Goal: Information Seeking & Learning: Learn about a topic

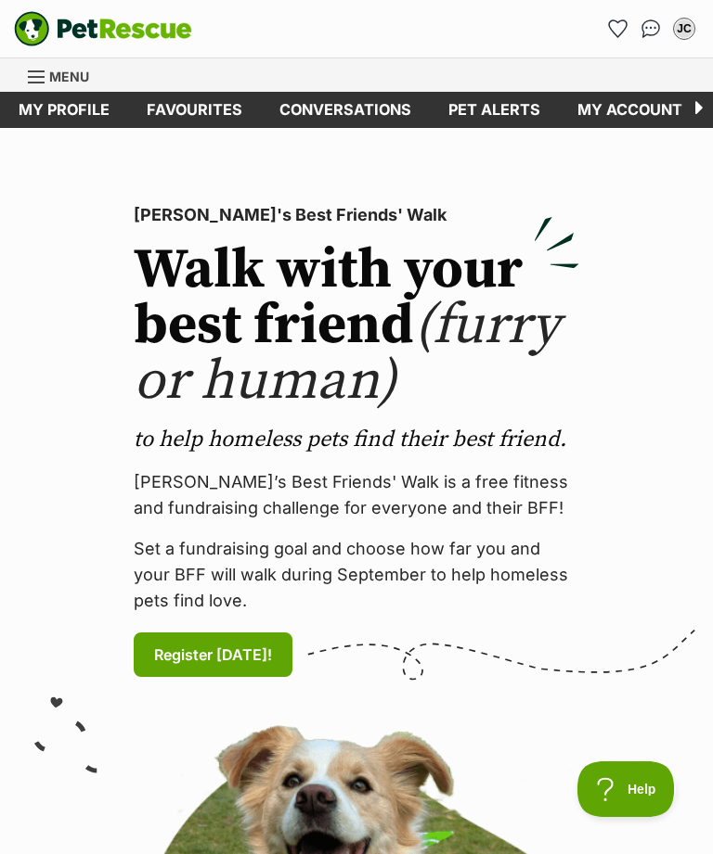
click at [75, 78] on span "Menu" at bounding box center [69, 77] width 40 height 16
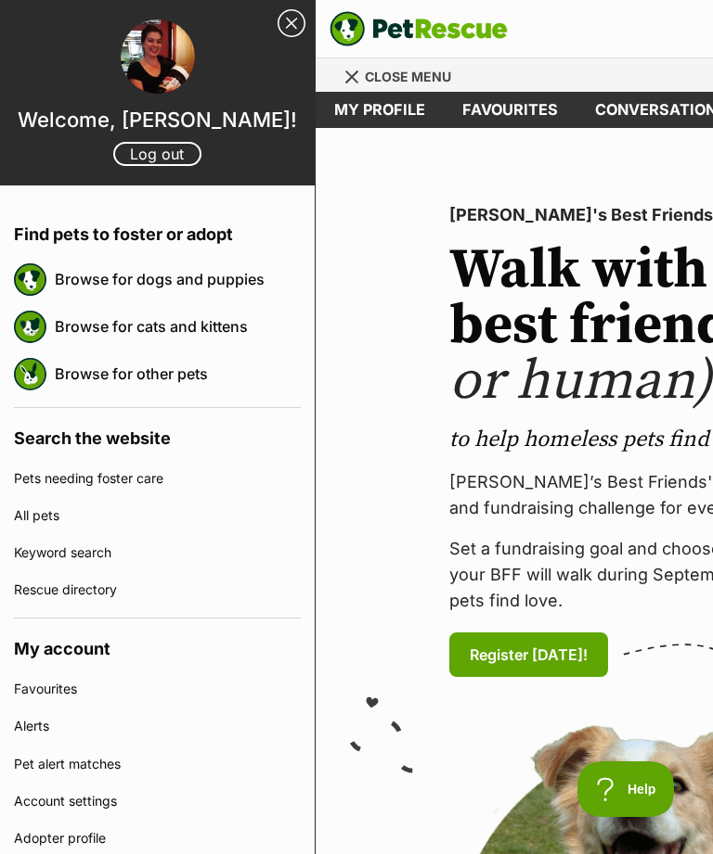
click at [245, 281] on link "Browse for dogs and puppies" at bounding box center [178, 279] width 246 height 39
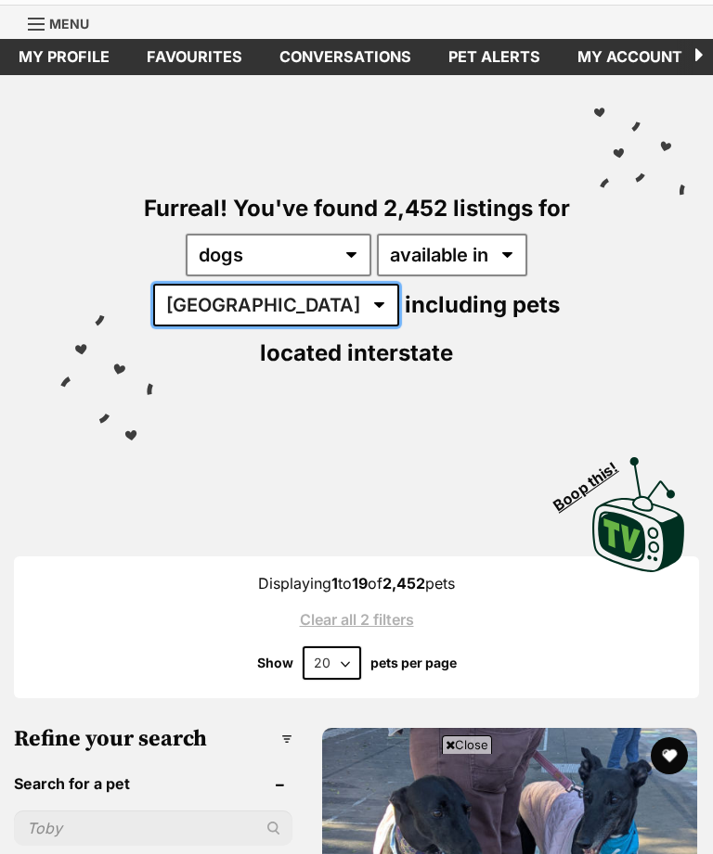
click at [265, 302] on select "[GEOGRAPHIC_DATA] [GEOGRAPHIC_DATA] [GEOGRAPHIC_DATA] [GEOGRAPHIC_DATA] [GEOGRA…" at bounding box center [276, 305] width 246 height 43
select select "TAS"
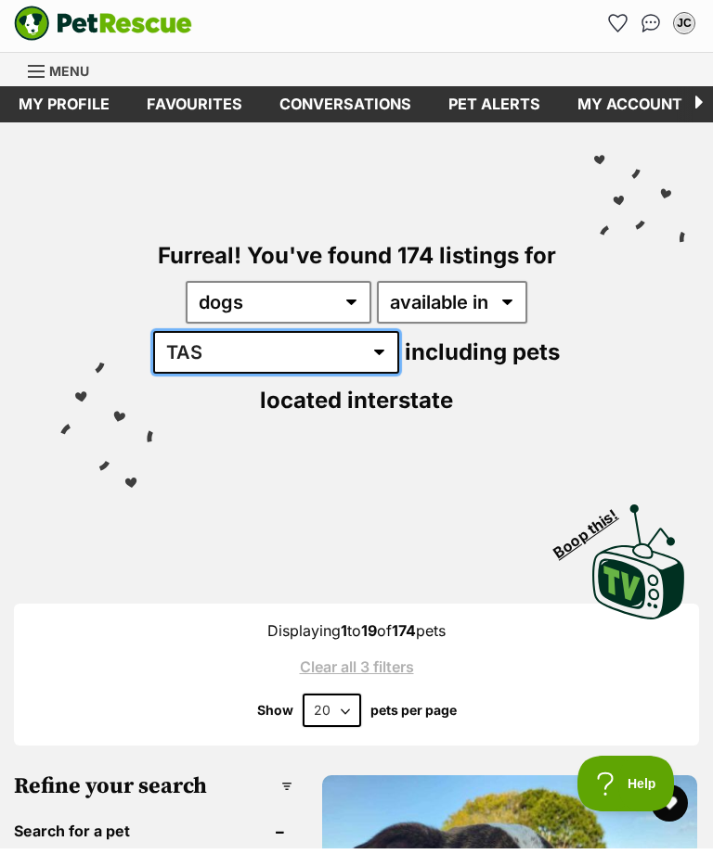
click at [299, 337] on select "[GEOGRAPHIC_DATA] [GEOGRAPHIC_DATA] [GEOGRAPHIC_DATA] [GEOGRAPHIC_DATA] [GEOGRA…" at bounding box center [276, 358] width 246 height 43
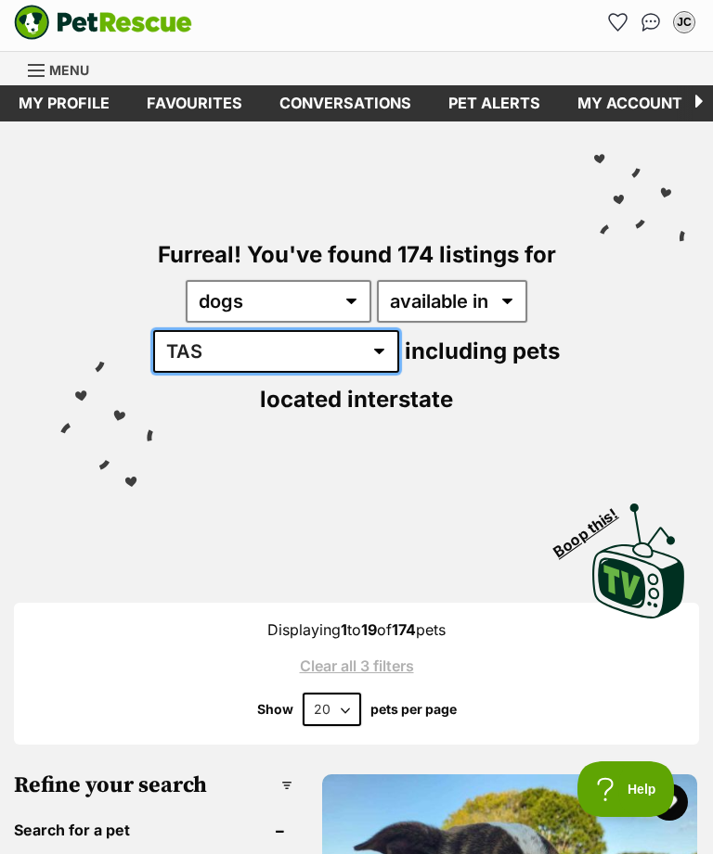
select select "VIC"
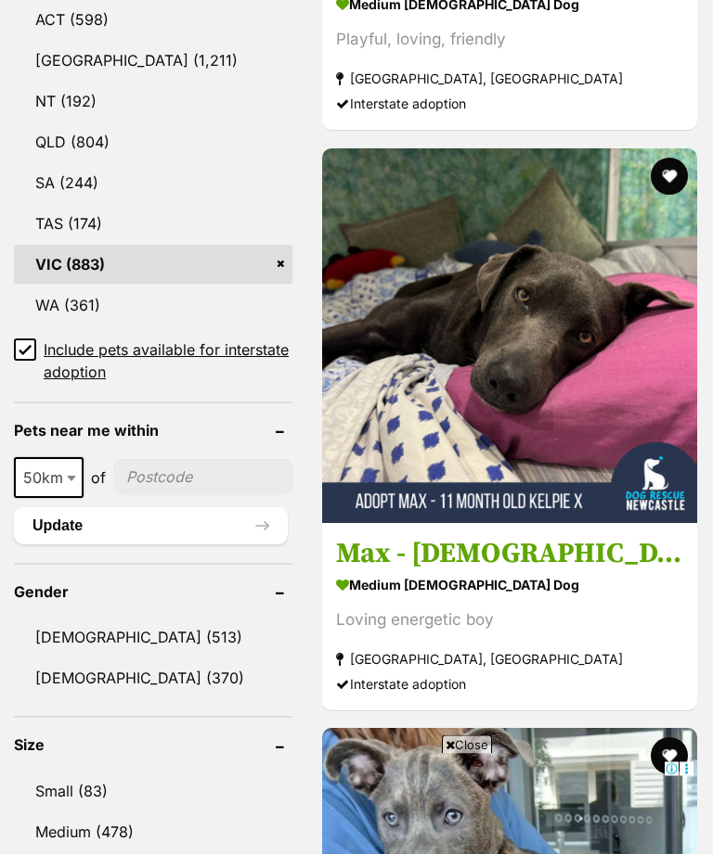
scroll to position [1236, 0]
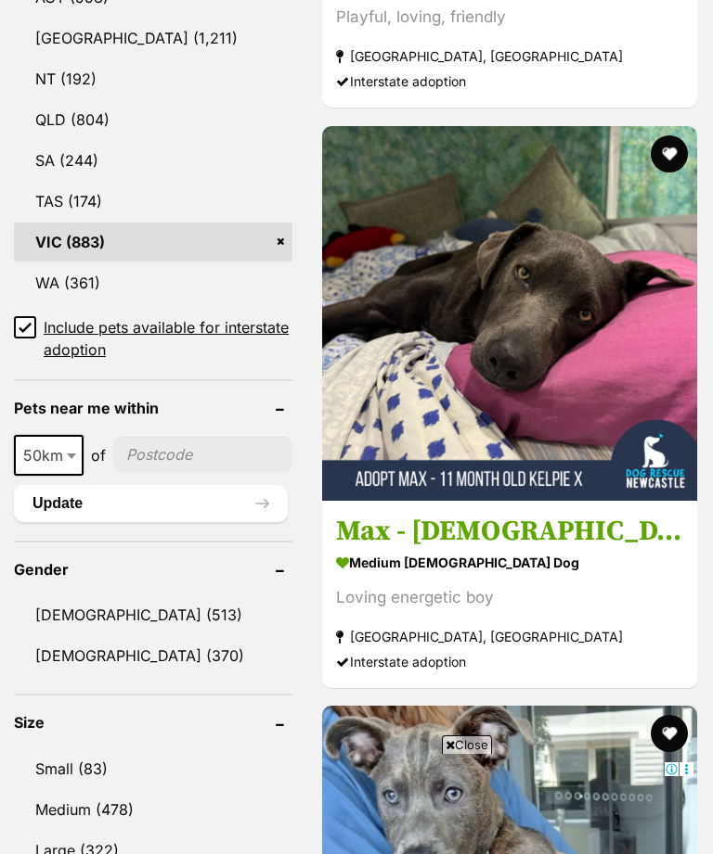
click at [133, 596] on link "Male (513)" at bounding box center [153, 615] width 278 height 39
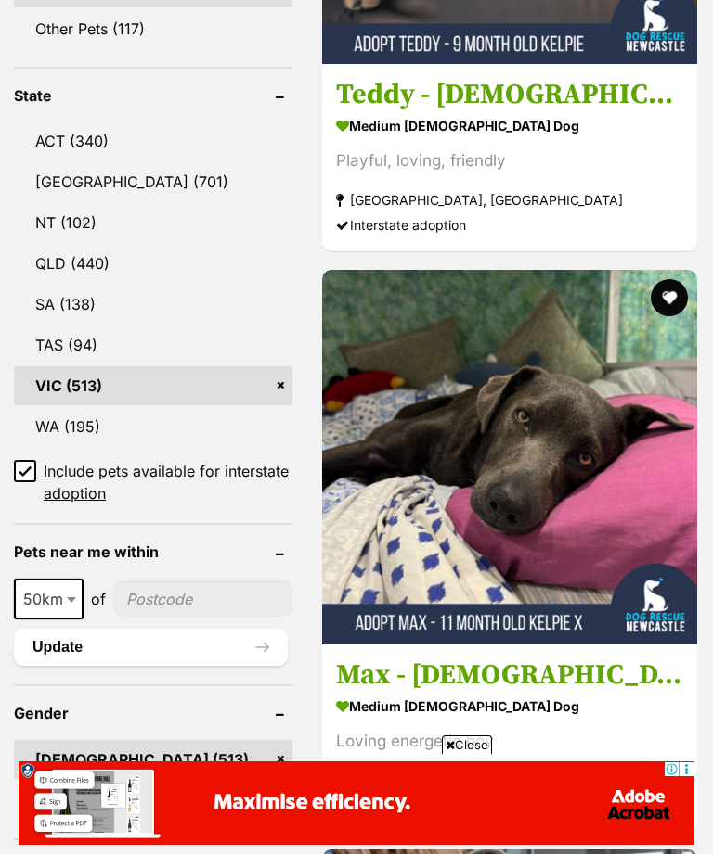
scroll to position [1651, 0]
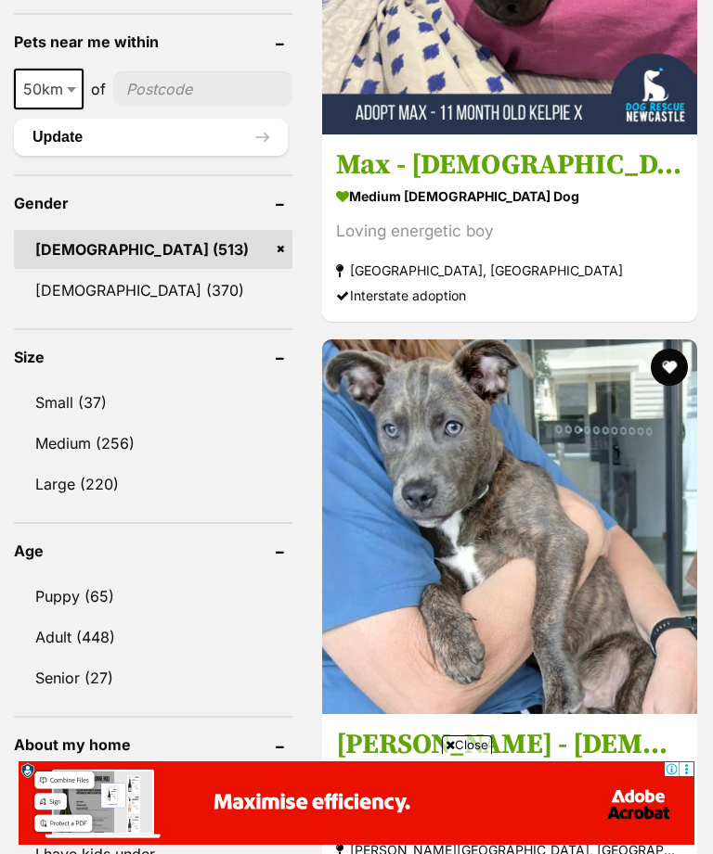
click at [183, 424] on link "Medium (256)" at bounding box center [153, 443] width 278 height 39
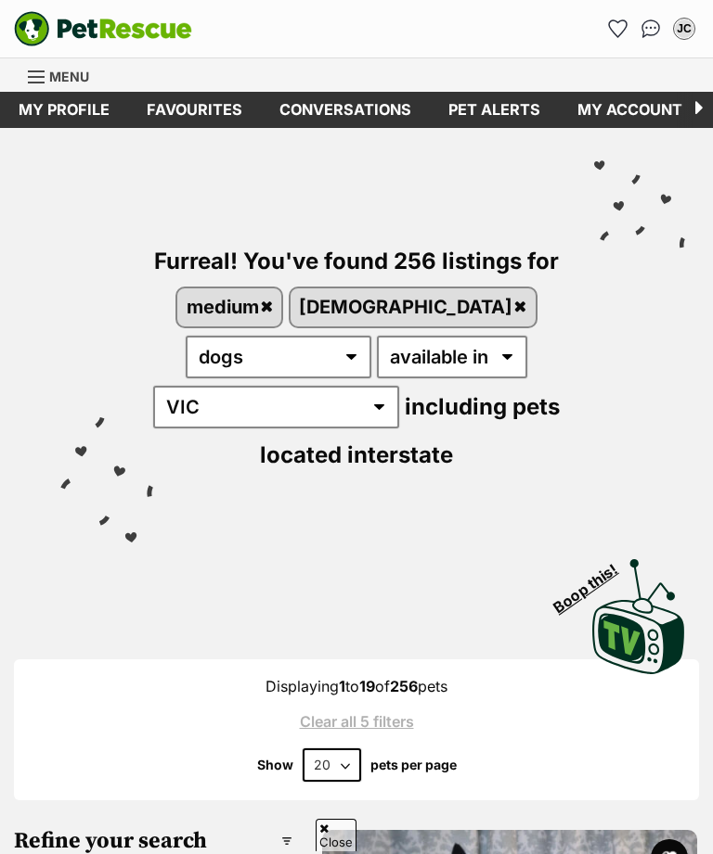
scroll to position [1450, 0]
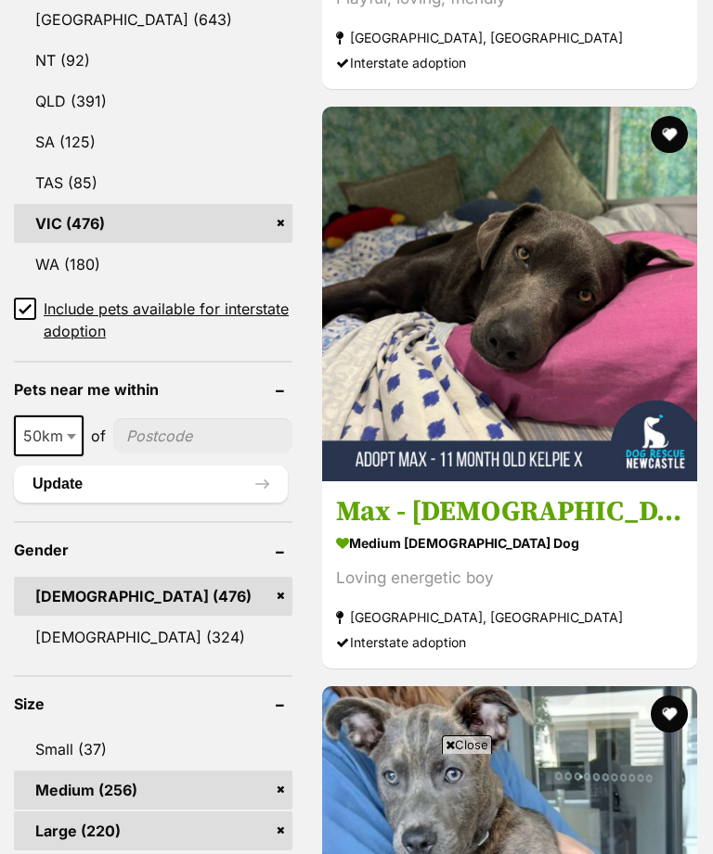
scroll to position [1681, 0]
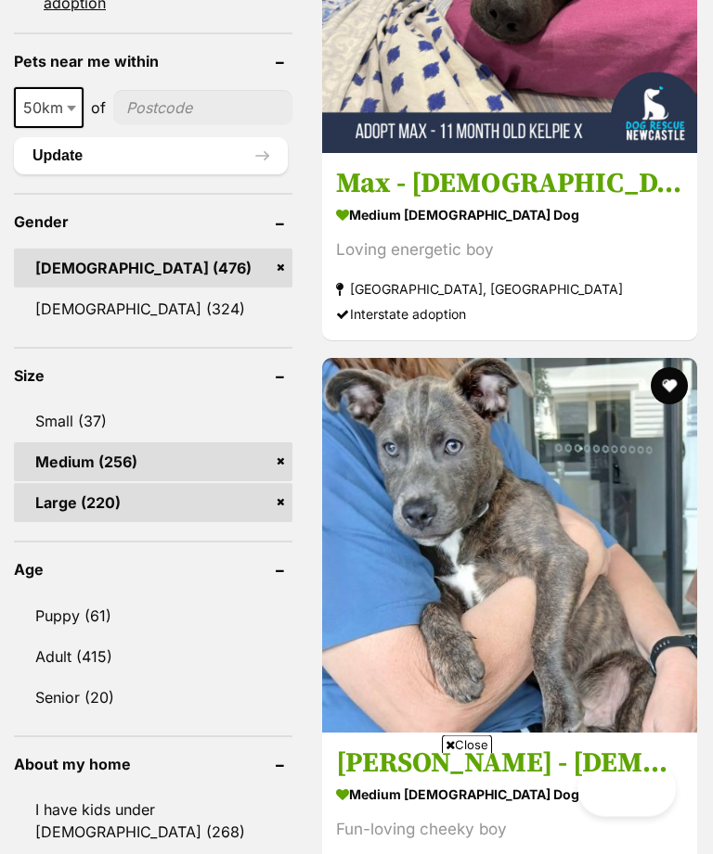
click at [158, 638] on link "Adult (415)" at bounding box center [153, 657] width 278 height 39
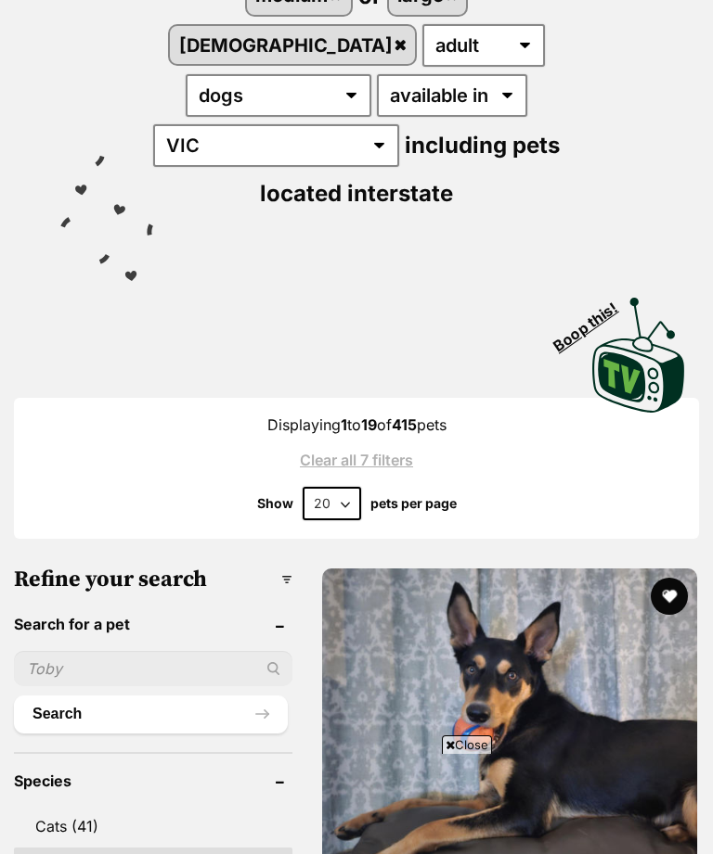
select select "60"
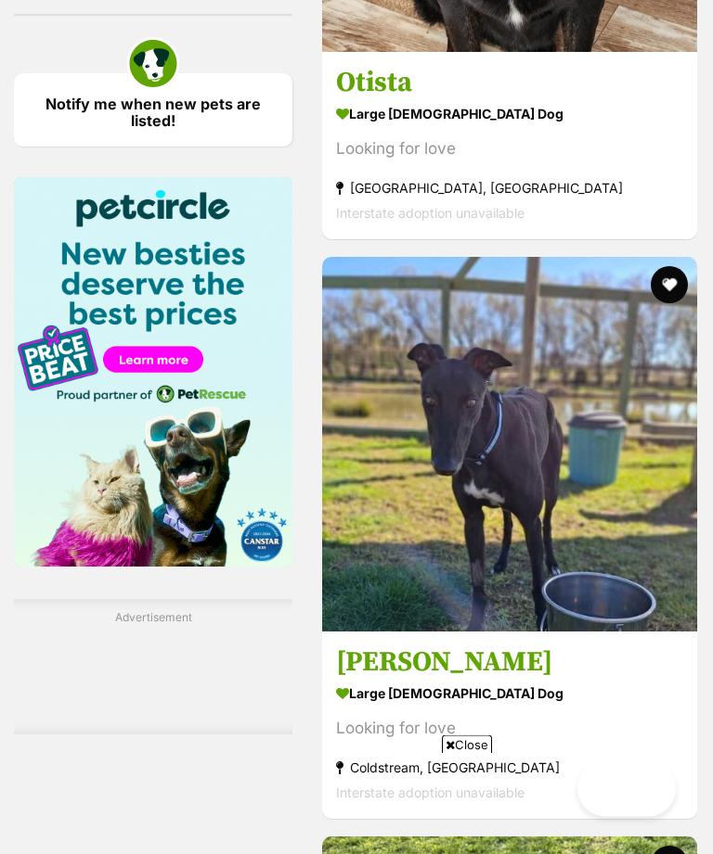
scroll to position [3442, 0]
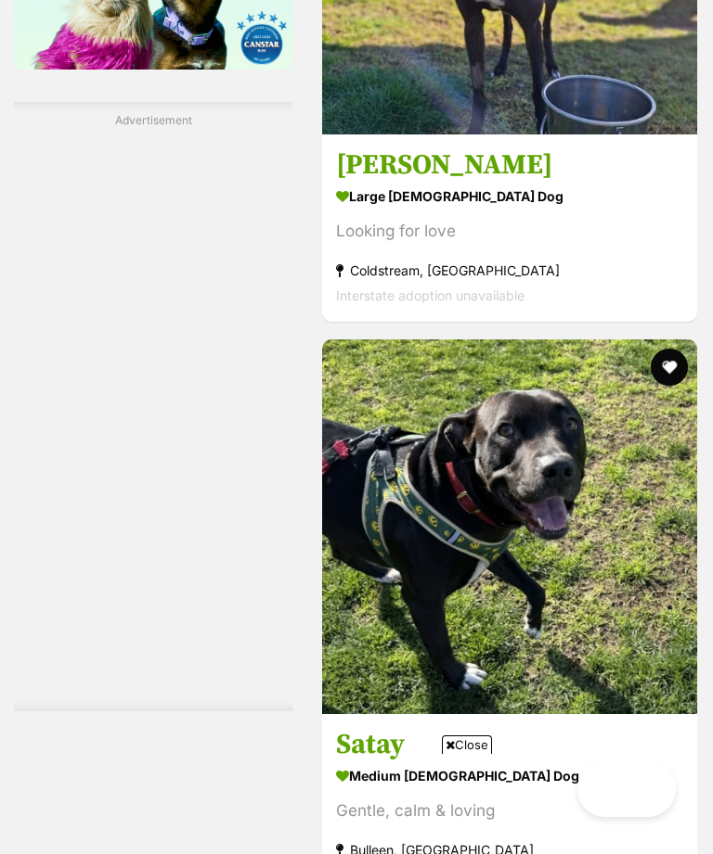
click at [639, 714] on img at bounding box center [509, 527] width 375 height 375
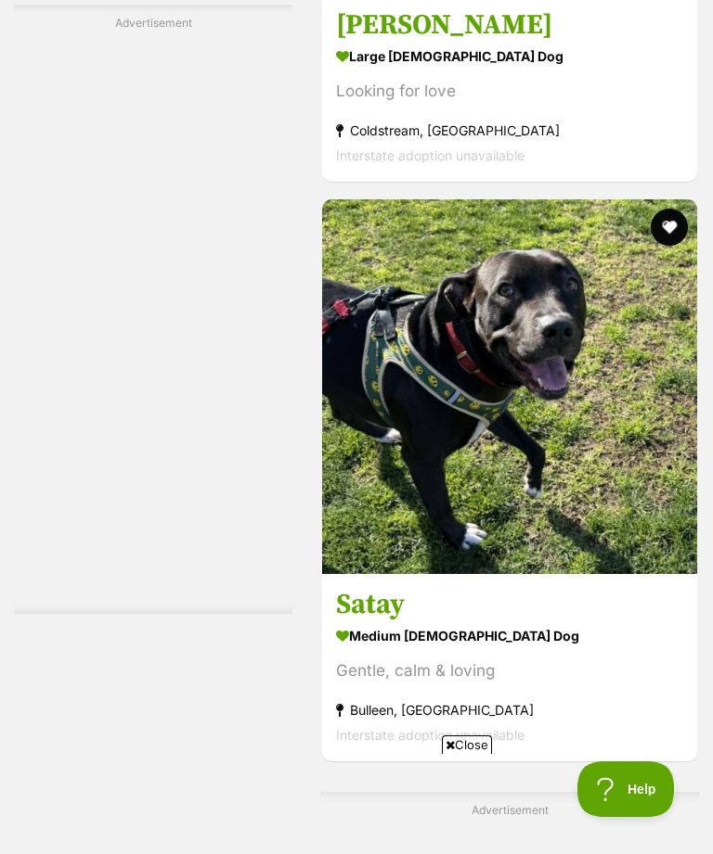
click at [607, 517] on img at bounding box center [509, 386] width 375 height 375
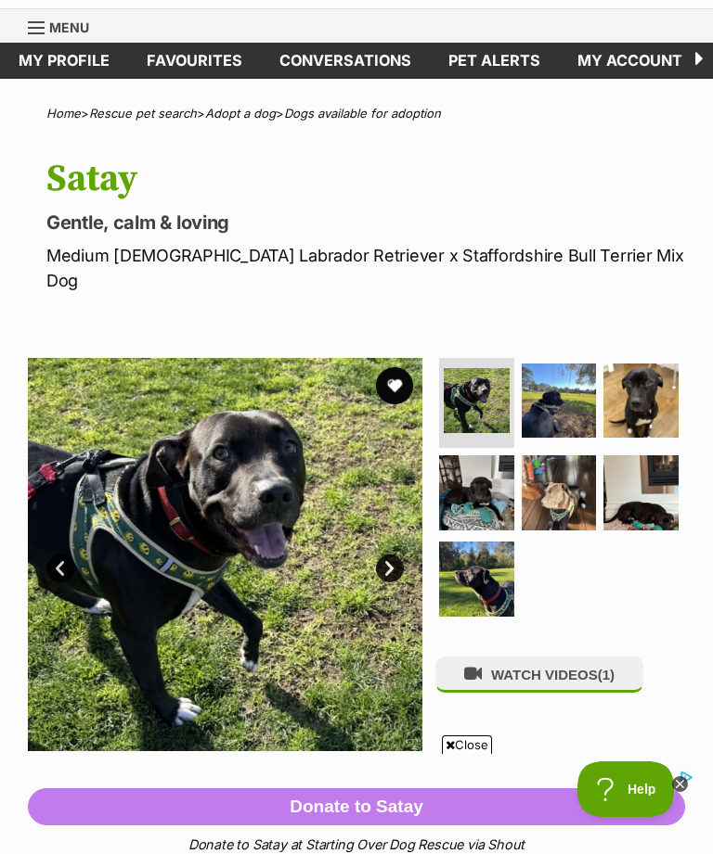
click at [652, 371] on img at bounding box center [640, 401] width 75 height 75
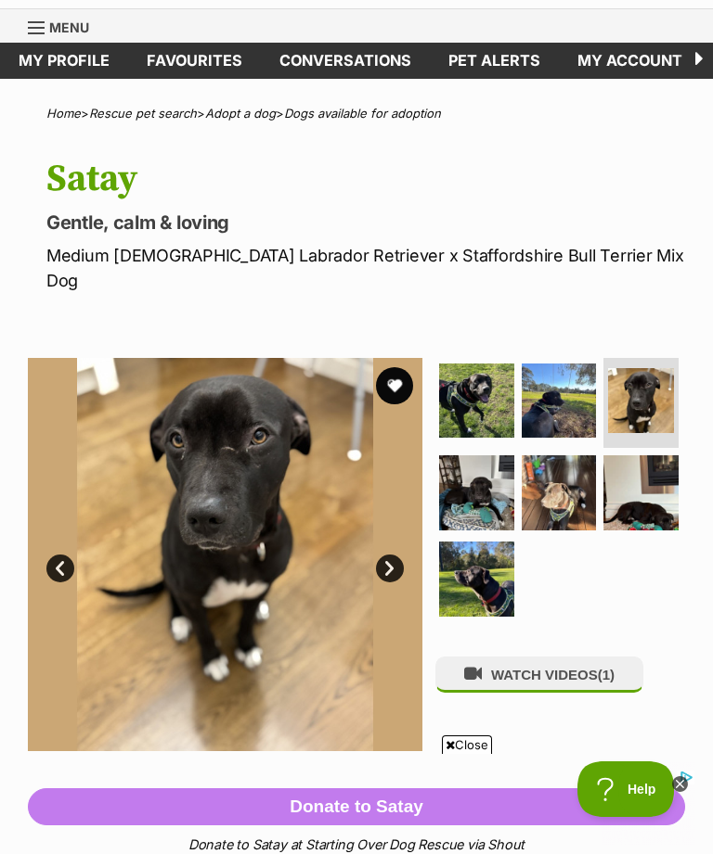
click at [648, 472] on img at bounding box center [640, 493] width 75 height 75
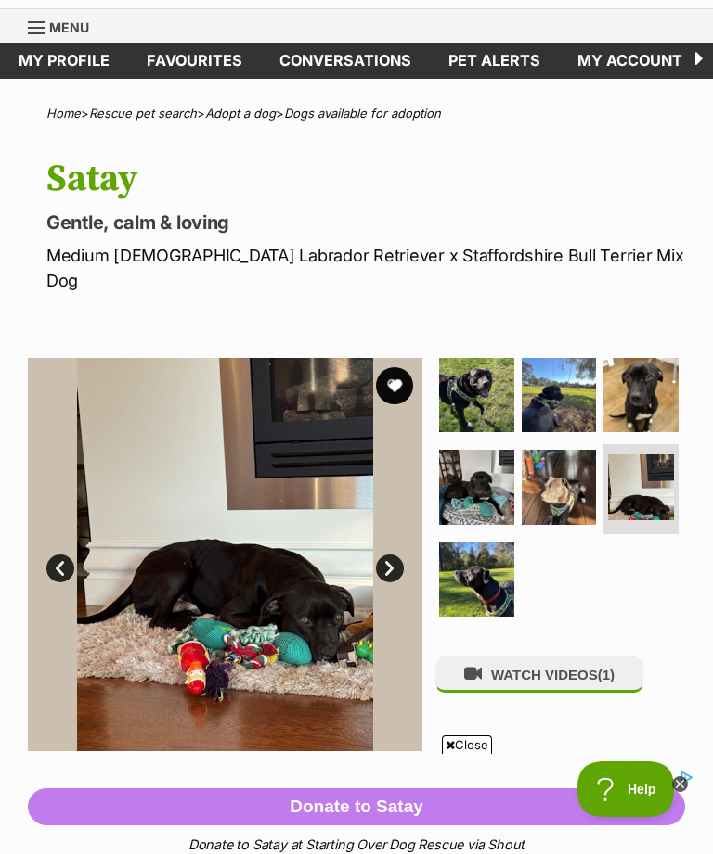
click at [479, 565] on img at bounding box center [476, 579] width 75 height 75
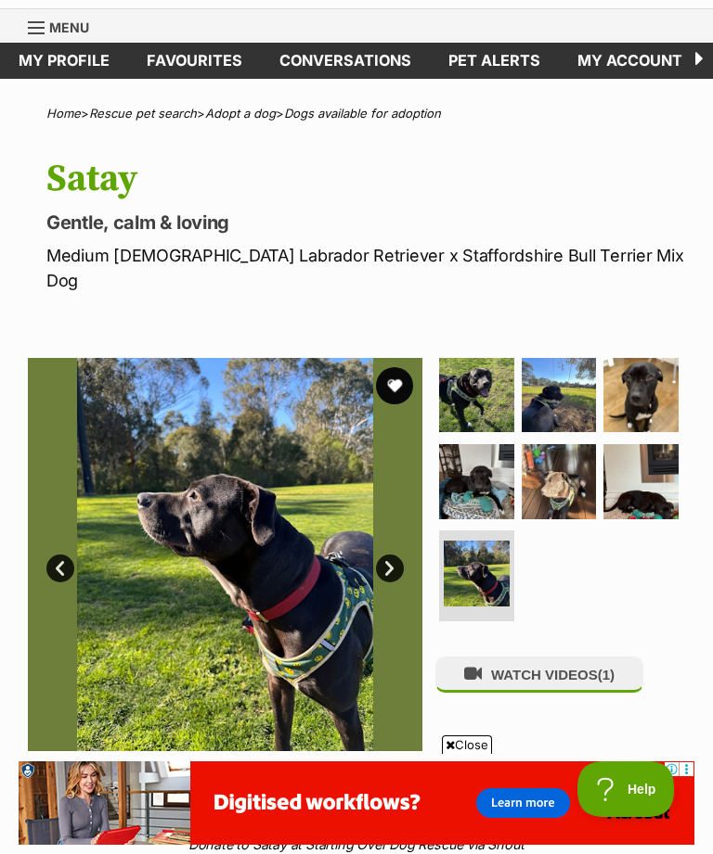
click at [560, 456] on img at bounding box center [558, 481] width 75 height 75
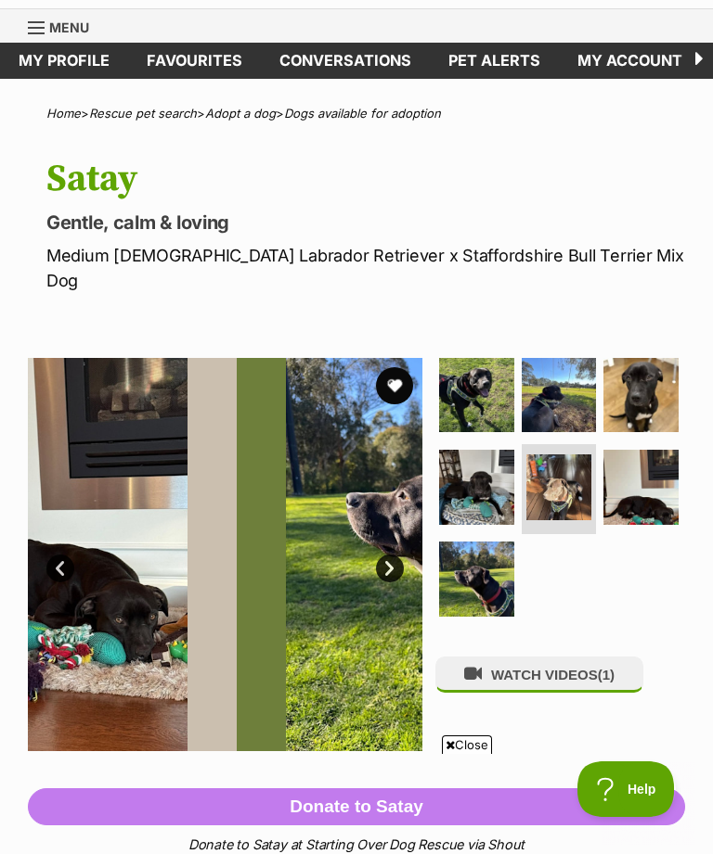
scroll to position [58, 0]
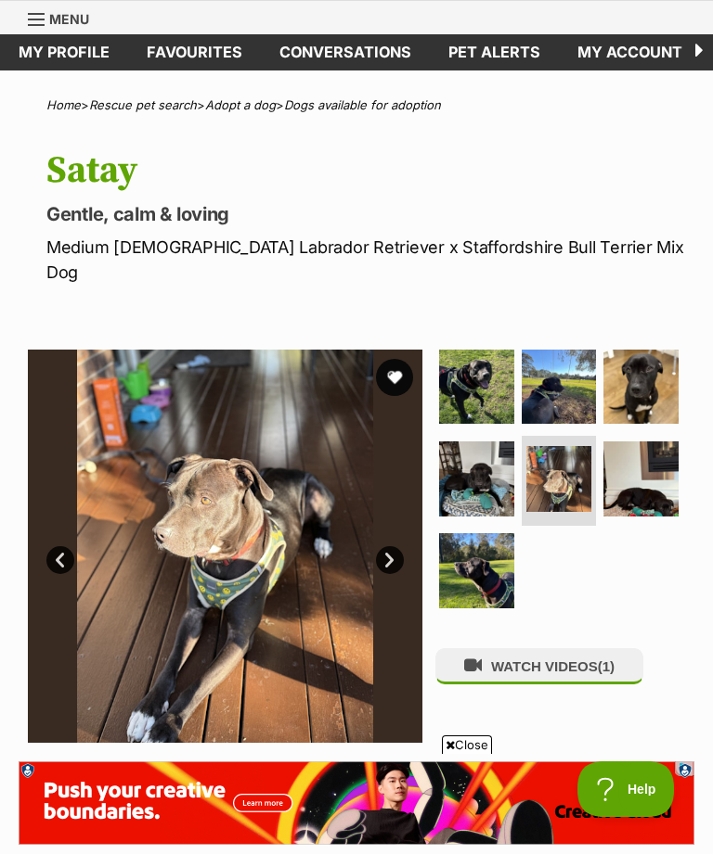
click at [664, 473] on img at bounding box center [640, 479] width 75 height 75
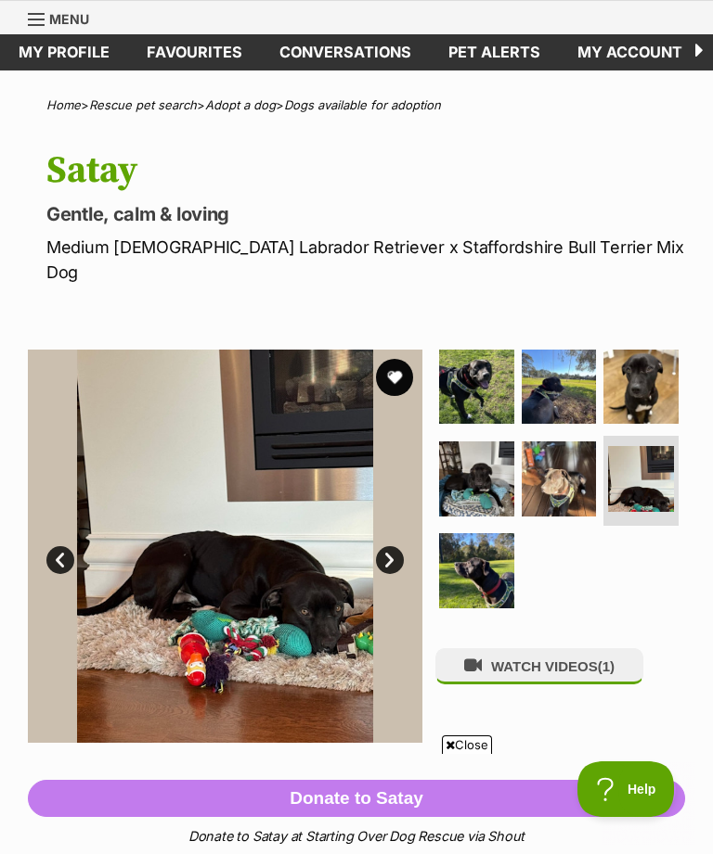
scroll to position [0, 0]
click at [545, 362] on img at bounding box center [558, 387] width 75 height 75
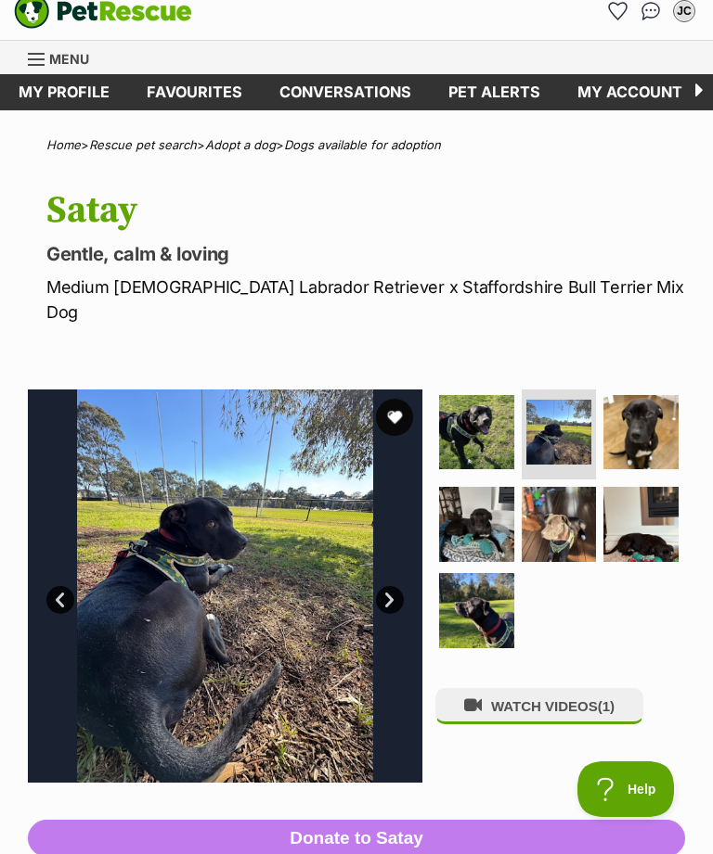
scroll to position [5, 0]
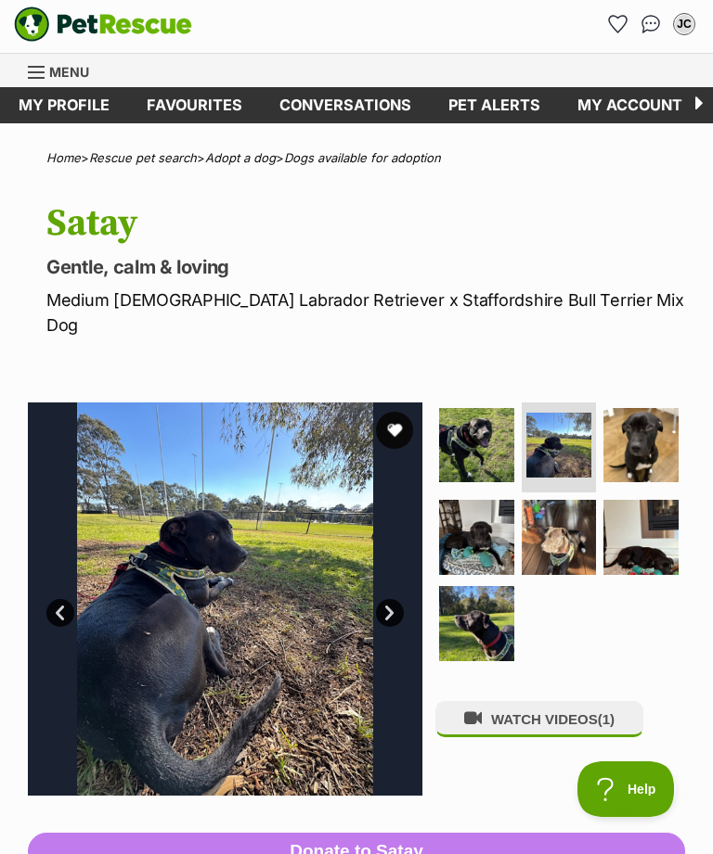
click at [571, 701] on button "WATCH VIDEOS (1)" at bounding box center [539, 719] width 208 height 36
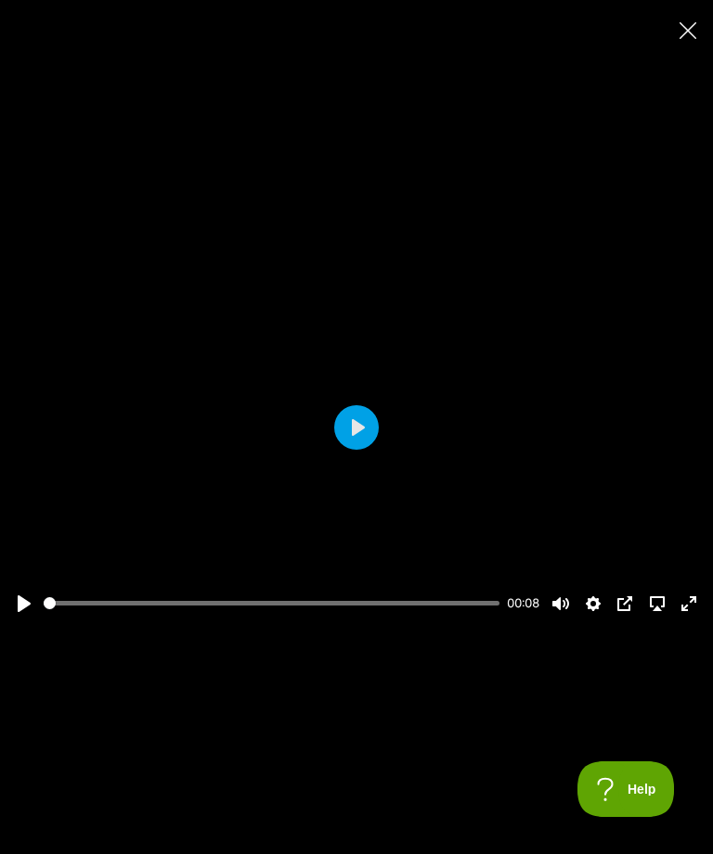
click at [357, 450] on button "Play" at bounding box center [356, 427] width 45 height 45
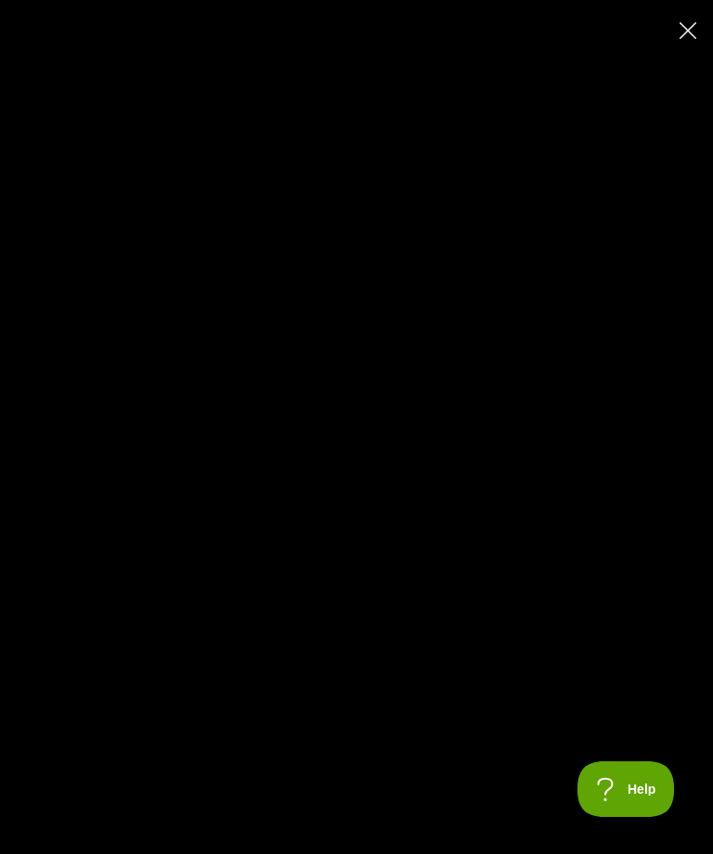
scroll to position [0, 0]
type input "100"
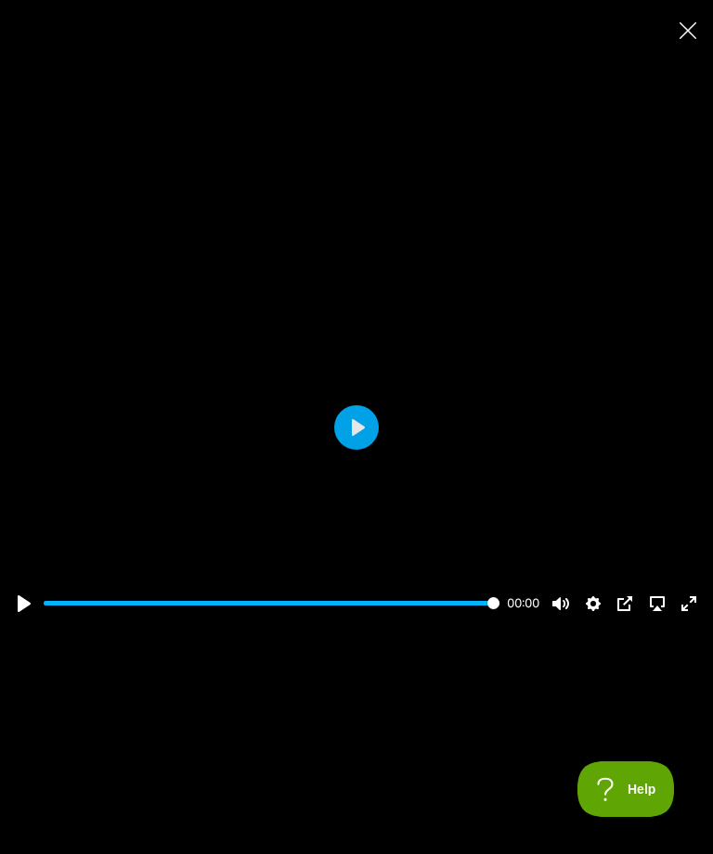
click at [697, 44] on button "Close" at bounding box center [687, 30] width 32 height 32
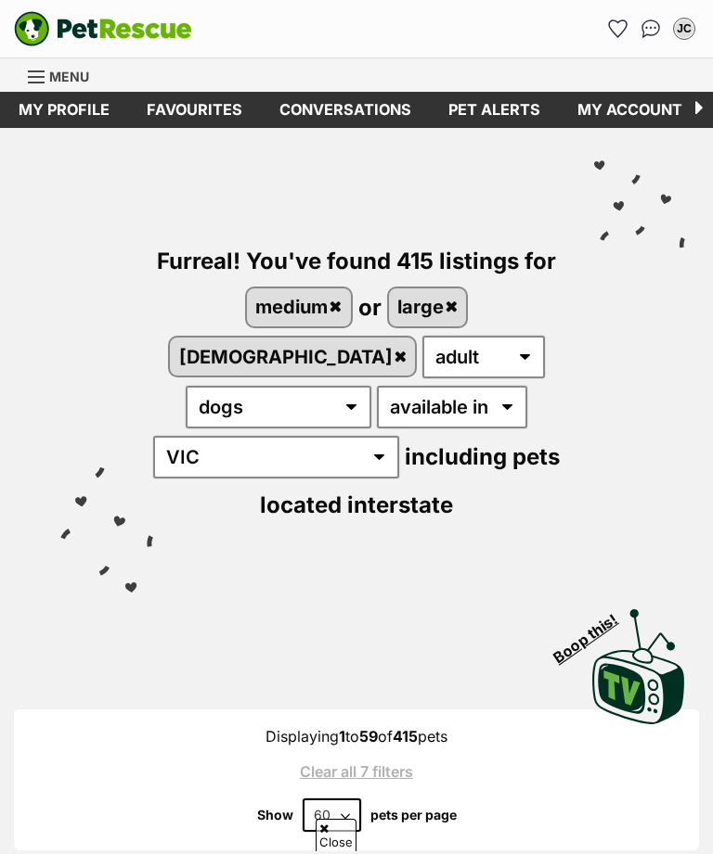
scroll to position [3641, 0]
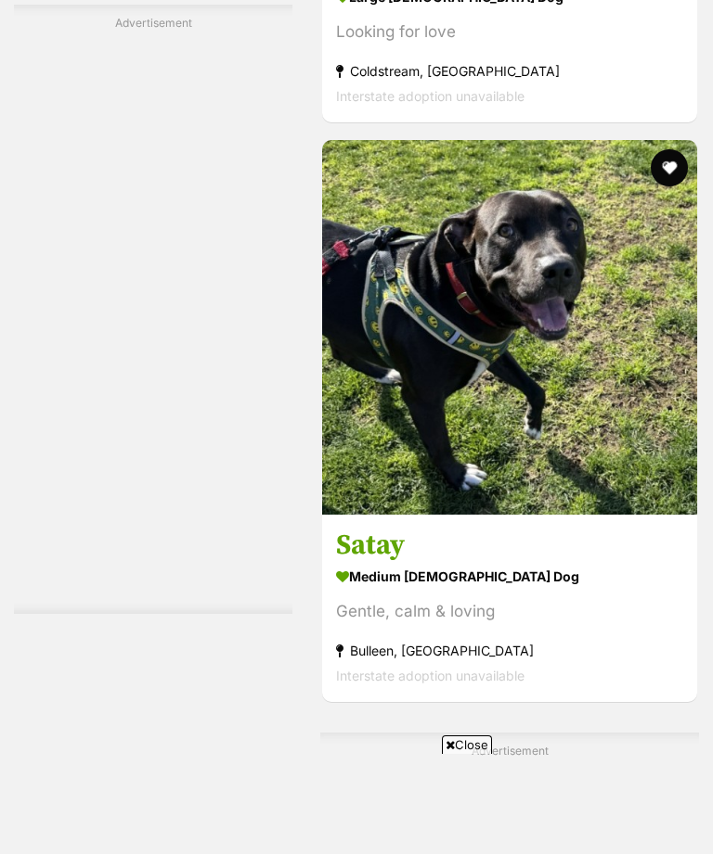
click at [673, 186] on button "favourite" at bounding box center [668, 167] width 37 height 37
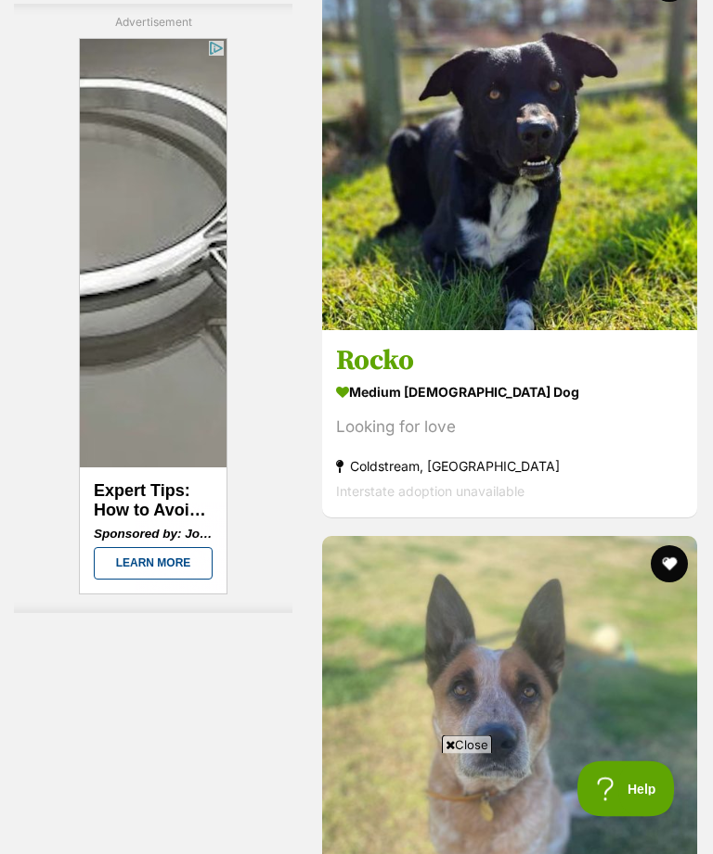
scroll to position [0, 0]
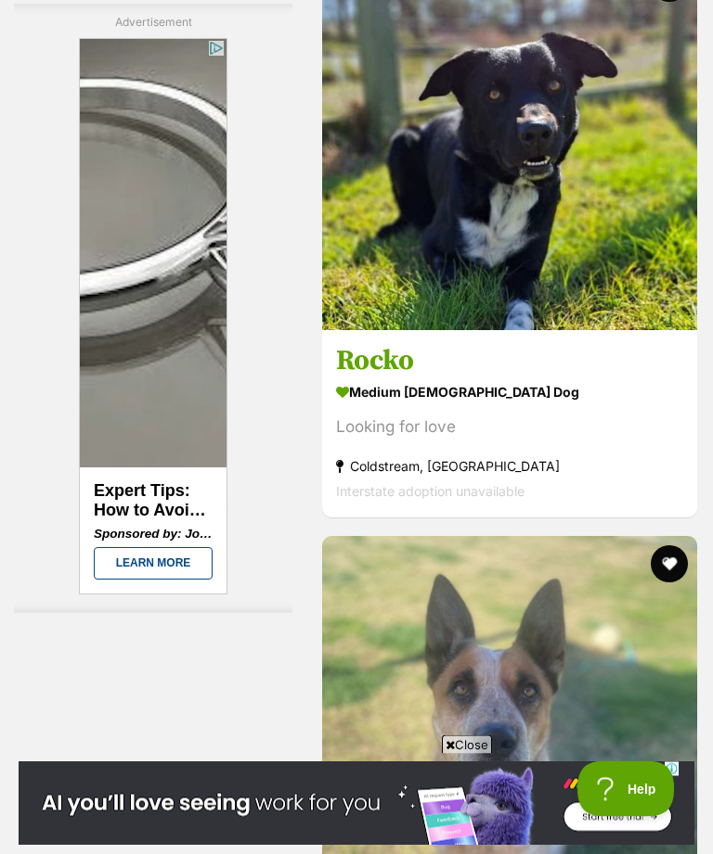
click at [654, 232] on img at bounding box center [509, 143] width 375 height 375
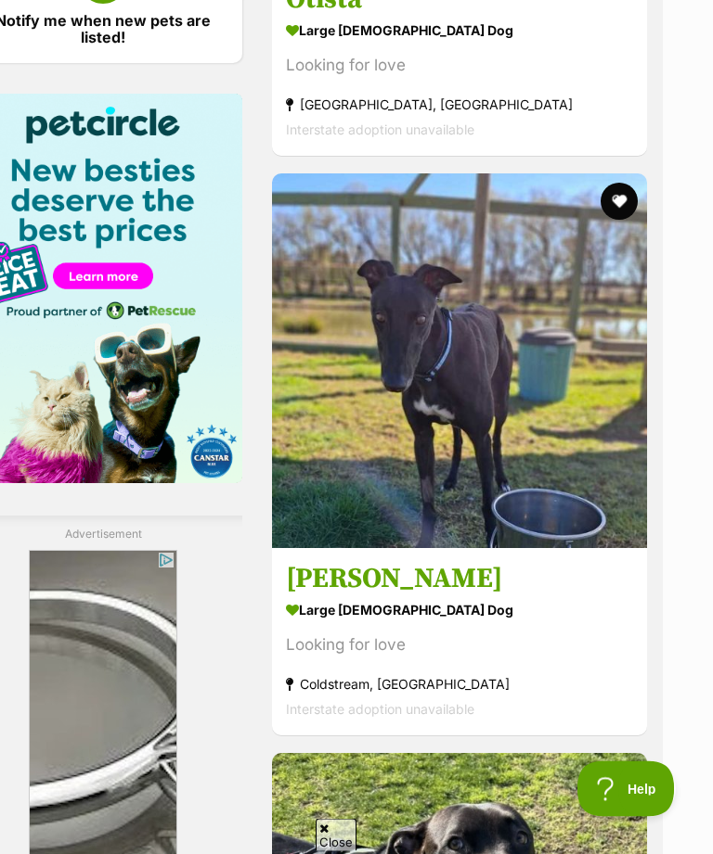
scroll to position [3609, 50]
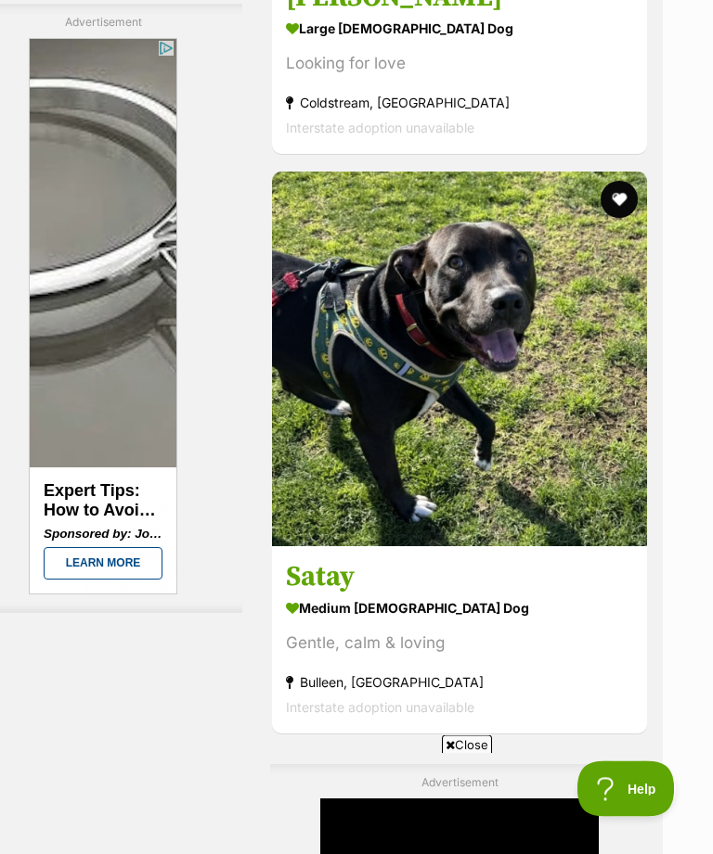
click at [626, 219] on button "favourite" at bounding box center [618, 200] width 37 height 37
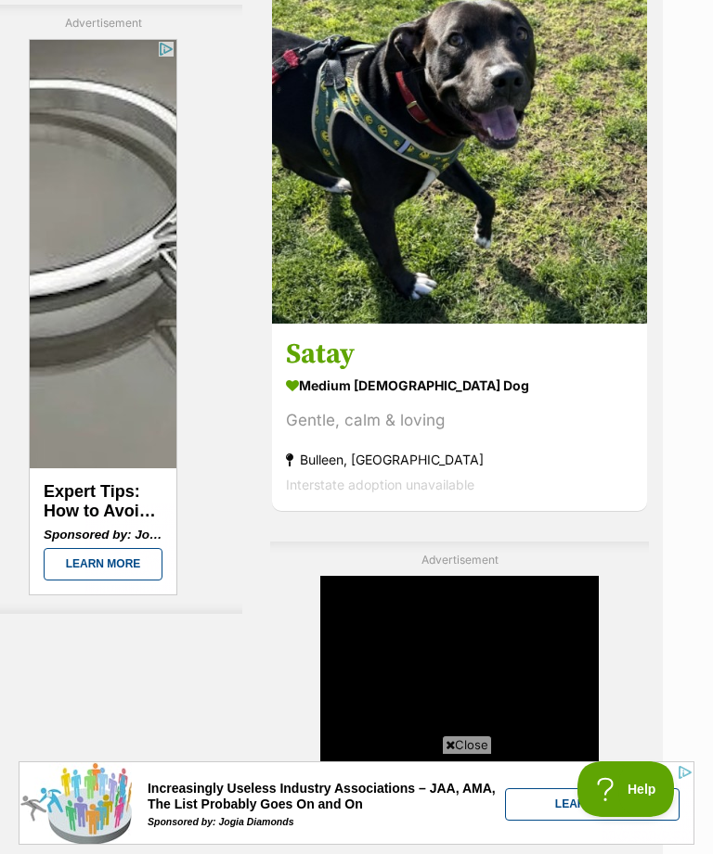
scroll to position [0, 0]
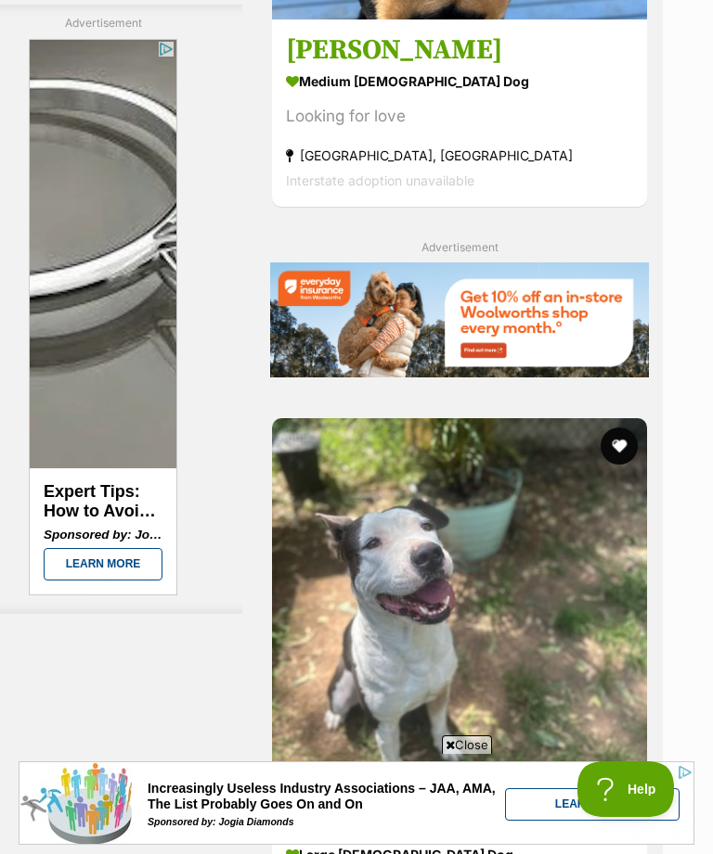
click at [592, 193] on section "medium male Dog Looking for love Pearcedale, VIC Interstate adoption unavailable" at bounding box center [459, 130] width 347 height 125
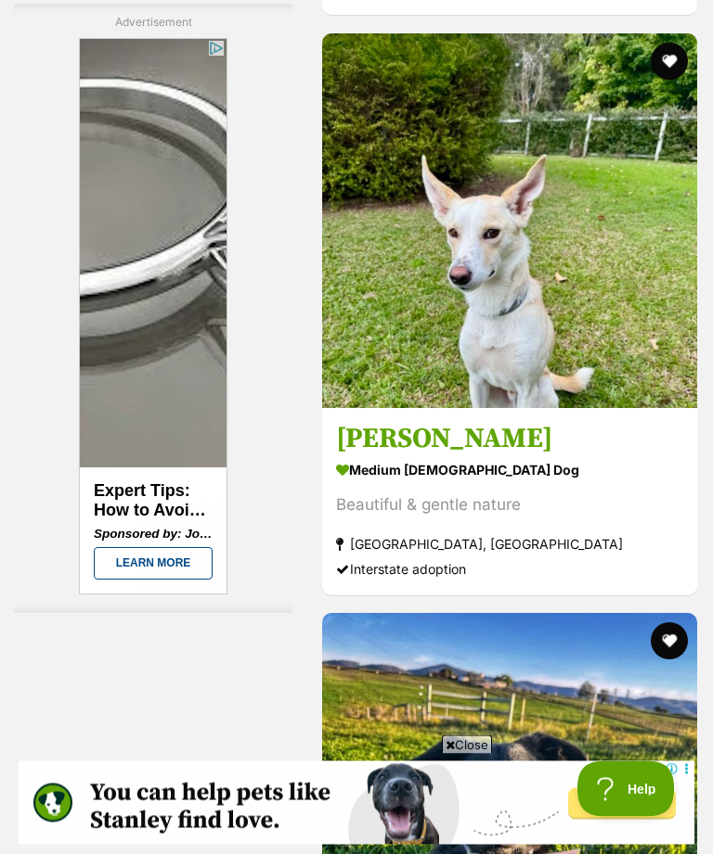
scroll to position [13504, 0]
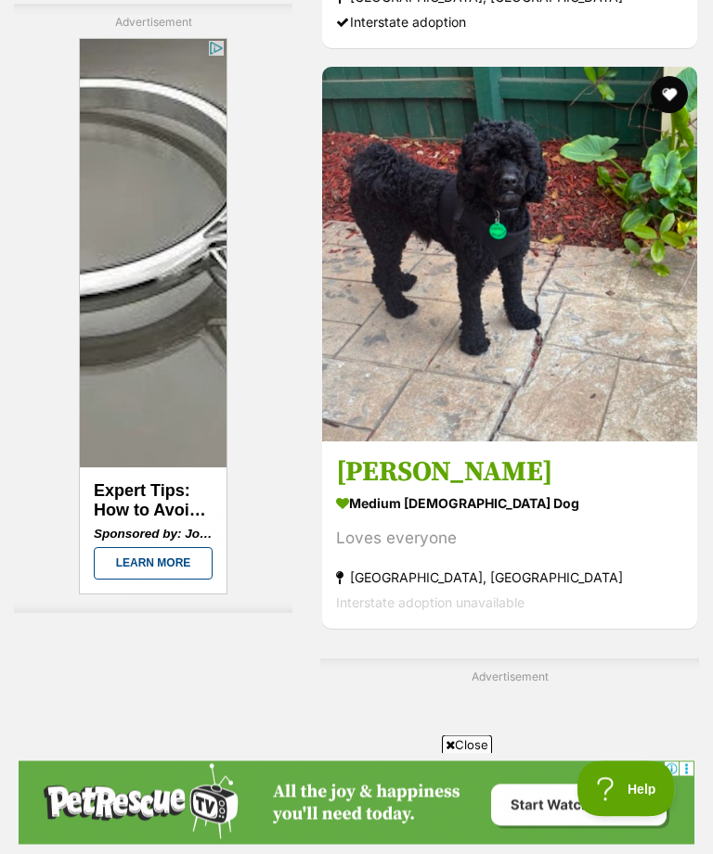
scroll to position [23917, 0]
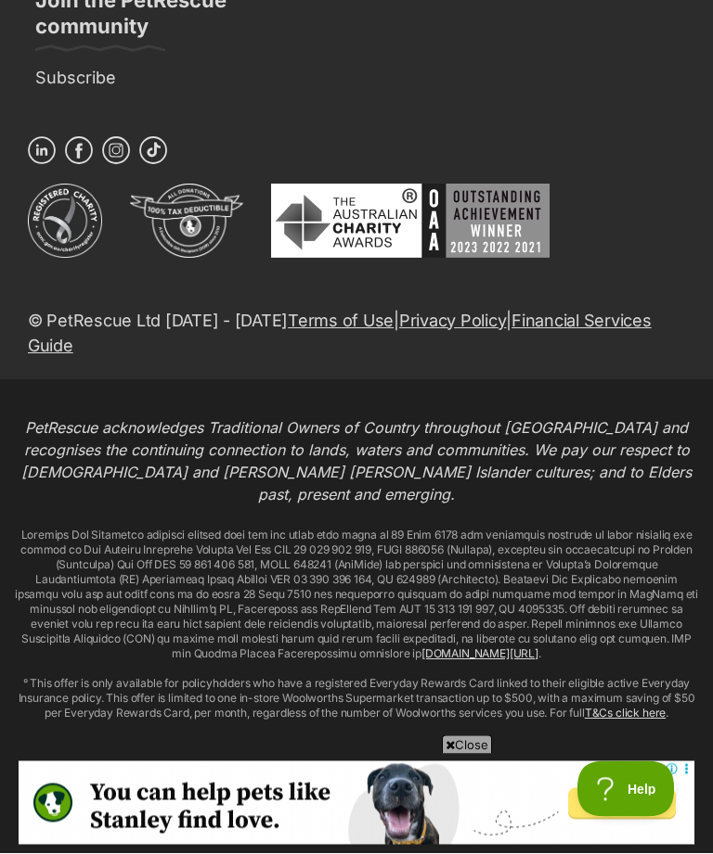
scroll to position [41291, 0]
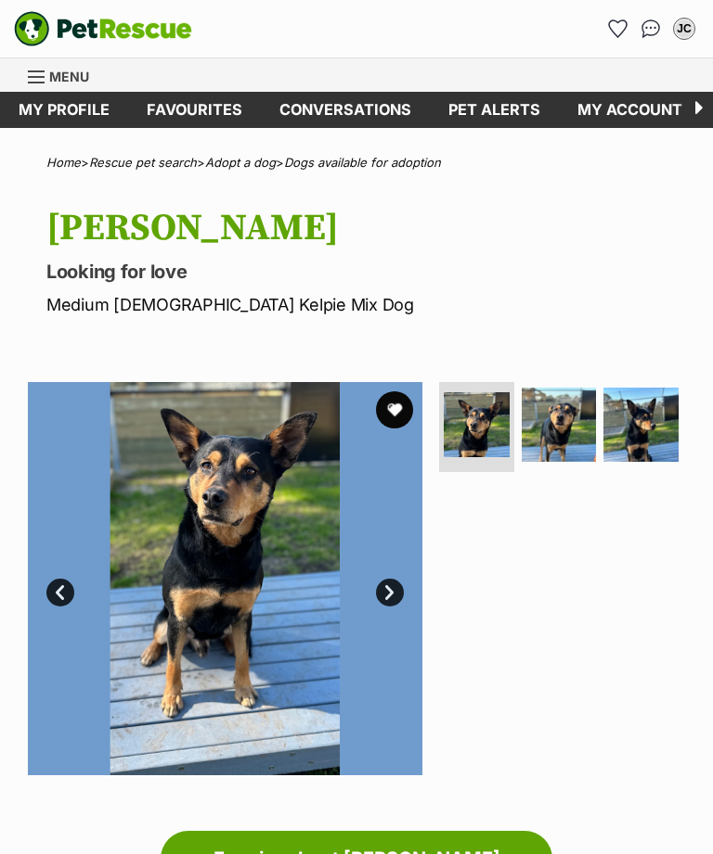
click at [574, 436] on img at bounding box center [558, 425] width 75 height 75
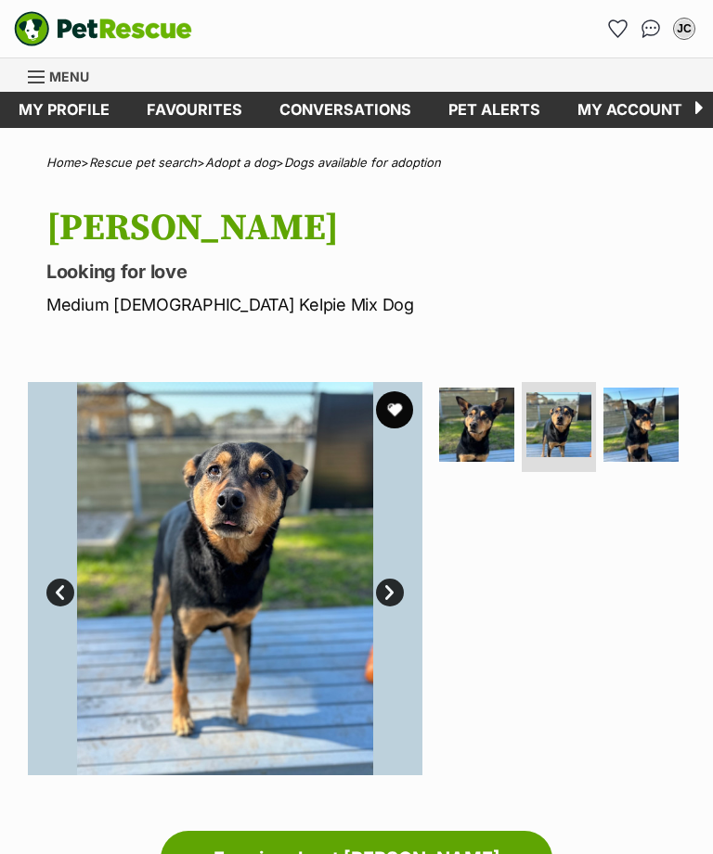
click at [662, 445] on img at bounding box center [640, 425] width 75 height 75
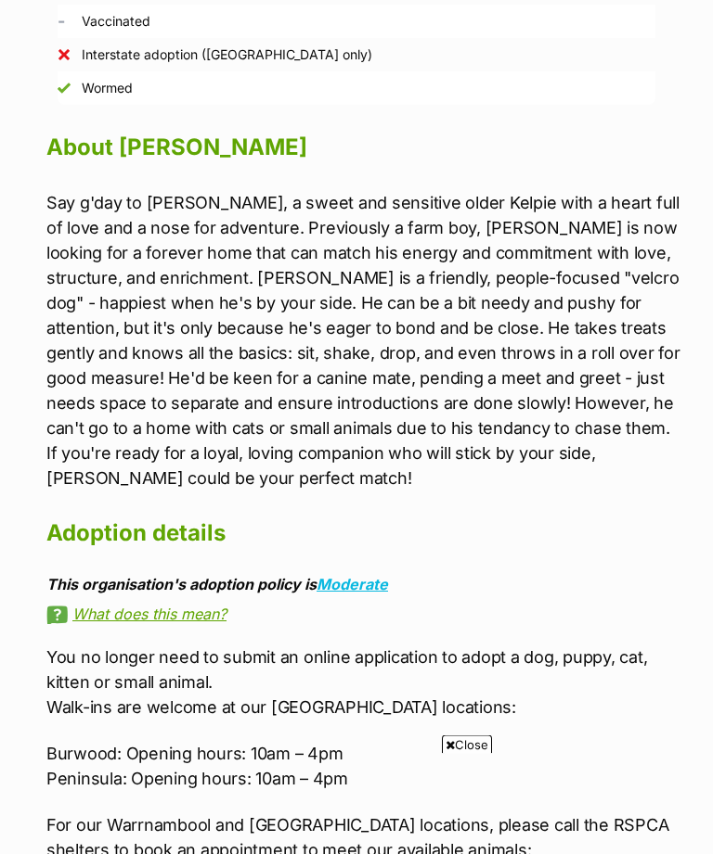
scroll to position [1508, 0]
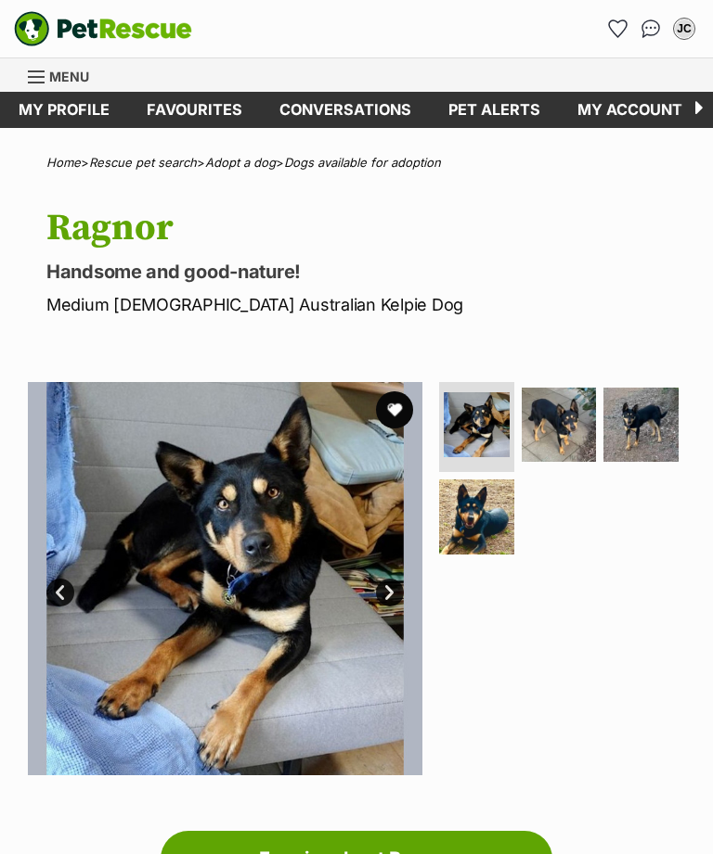
scroll to position [38, 0]
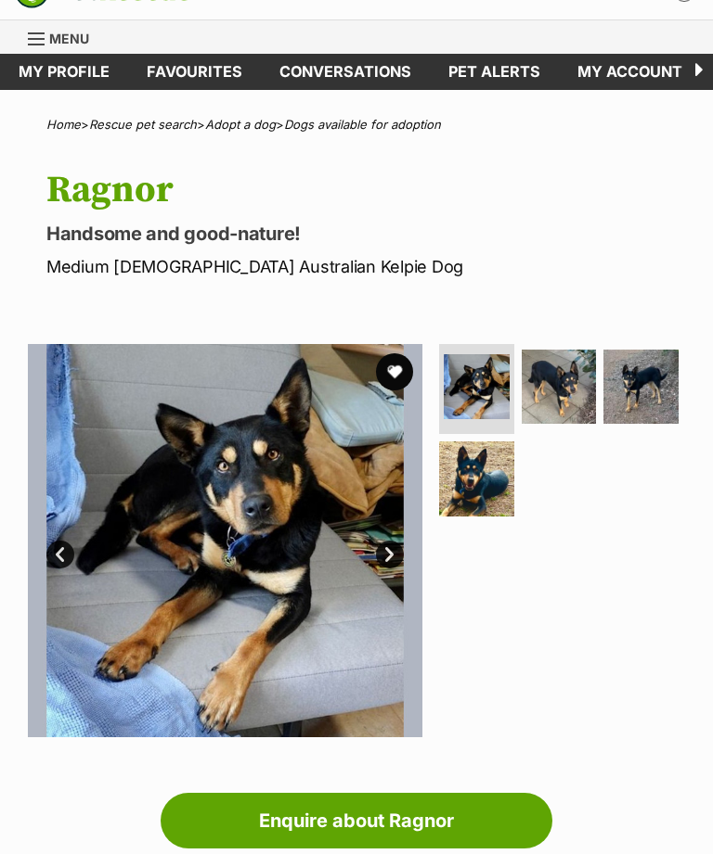
click at [493, 490] on img at bounding box center [476, 479] width 75 height 75
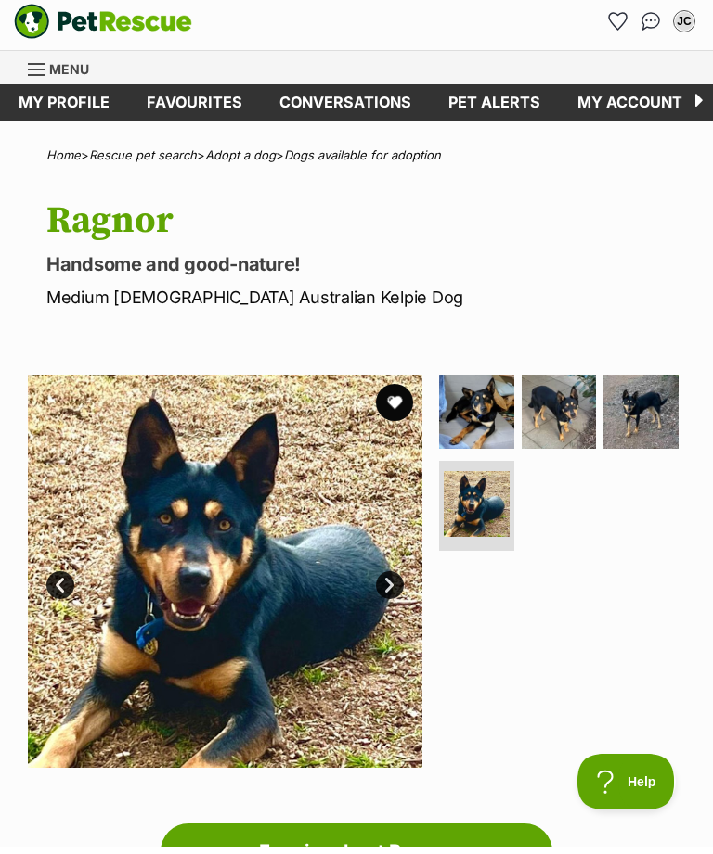
scroll to position [9, 0]
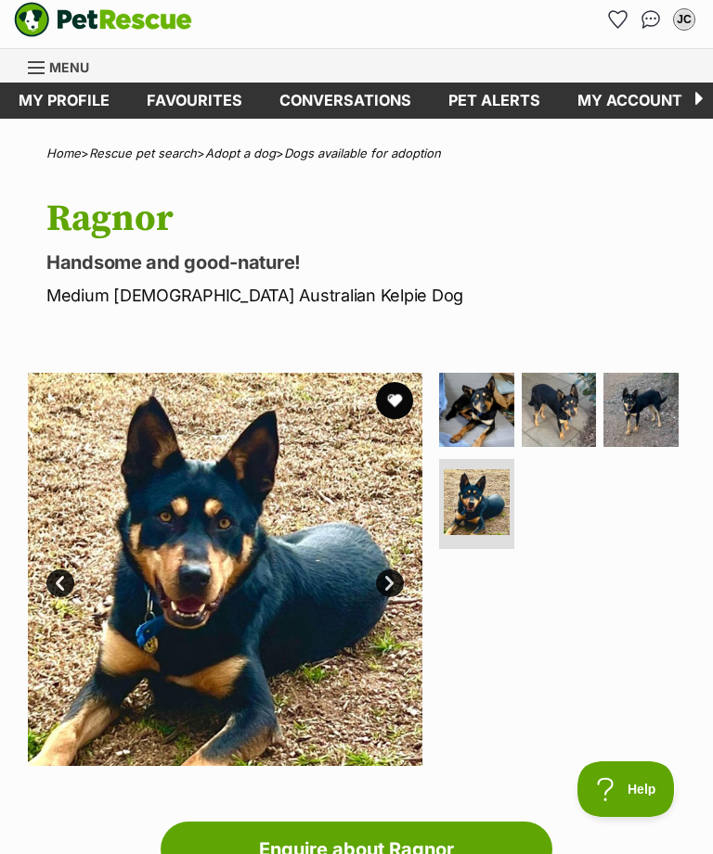
click at [650, 423] on img at bounding box center [640, 410] width 75 height 75
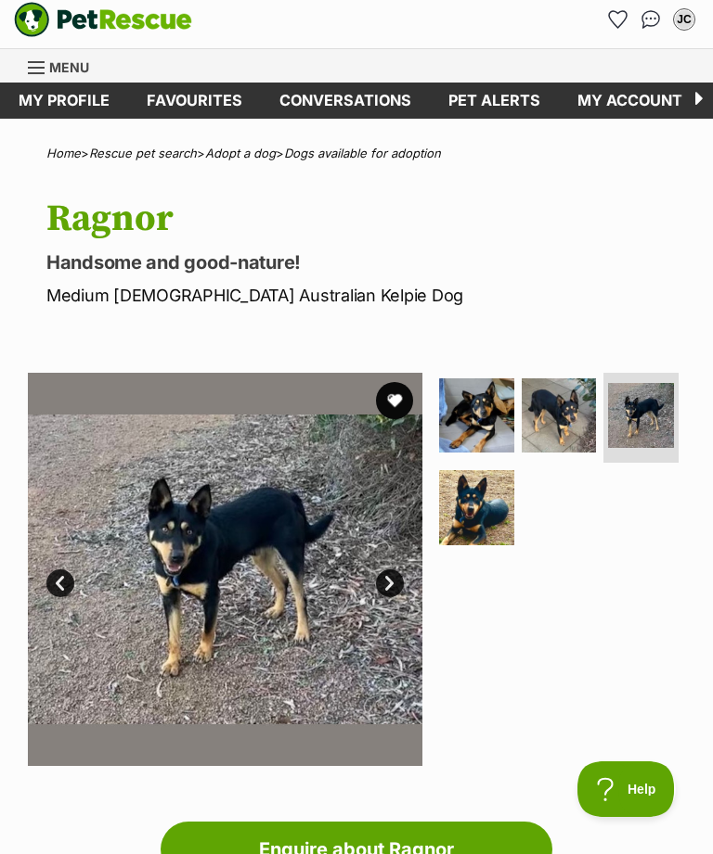
scroll to position [0, 0]
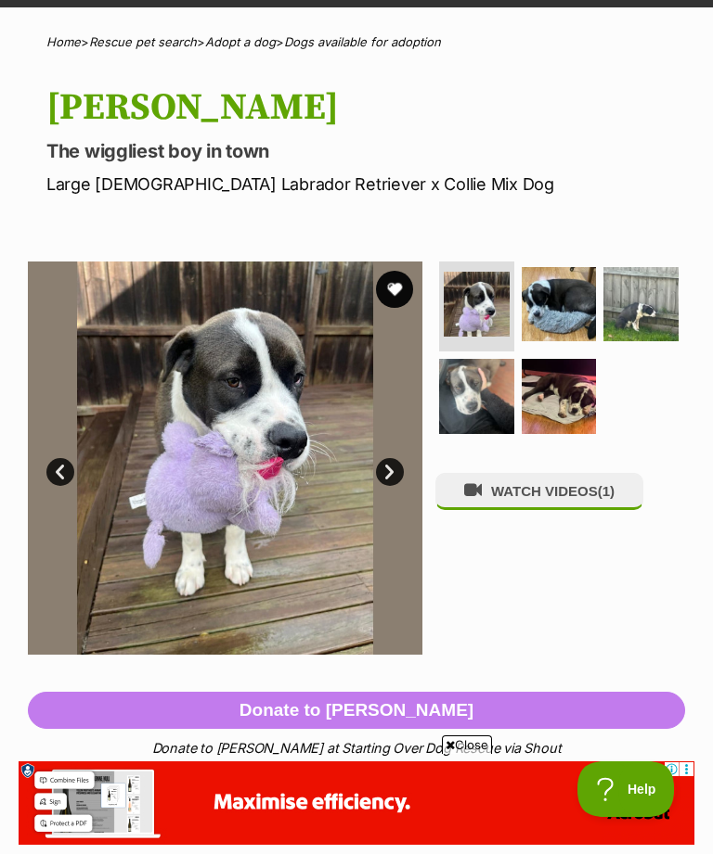
click at [651, 312] on img at bounding box center [640, 304] width 75 height 75
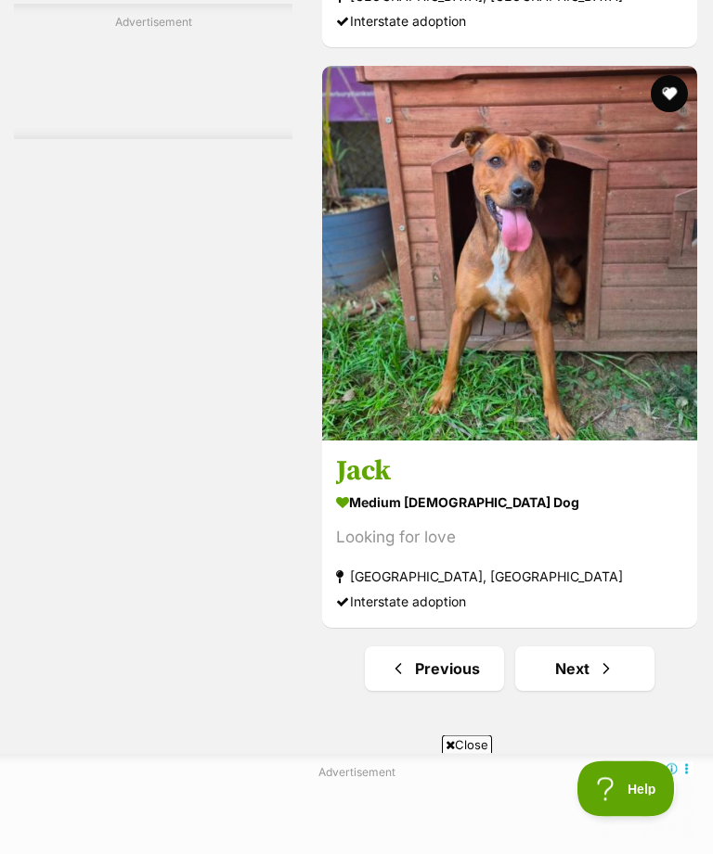
scroll to position [39174, 0]
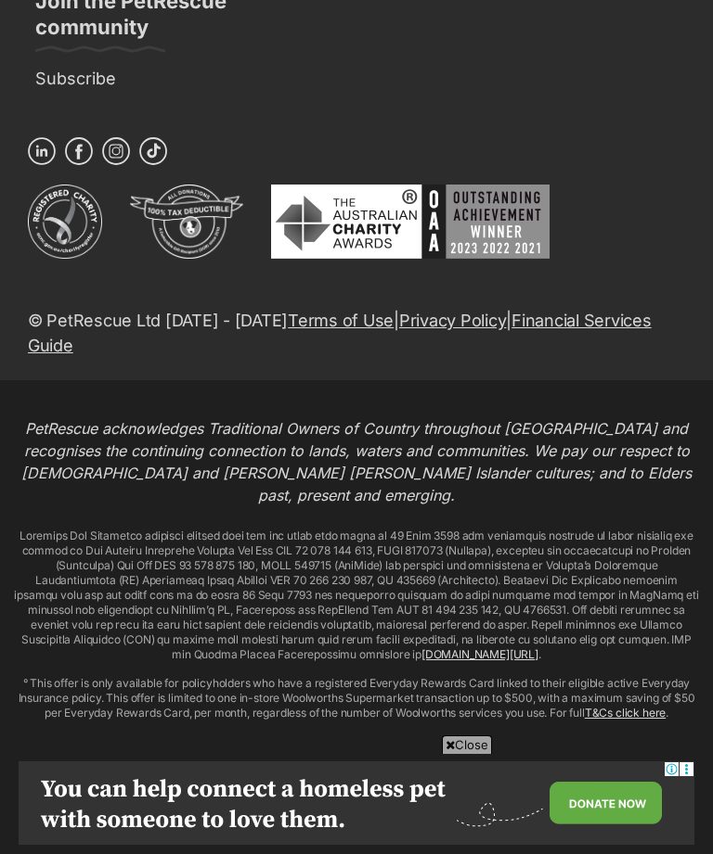
scroll to position [42107, 0]
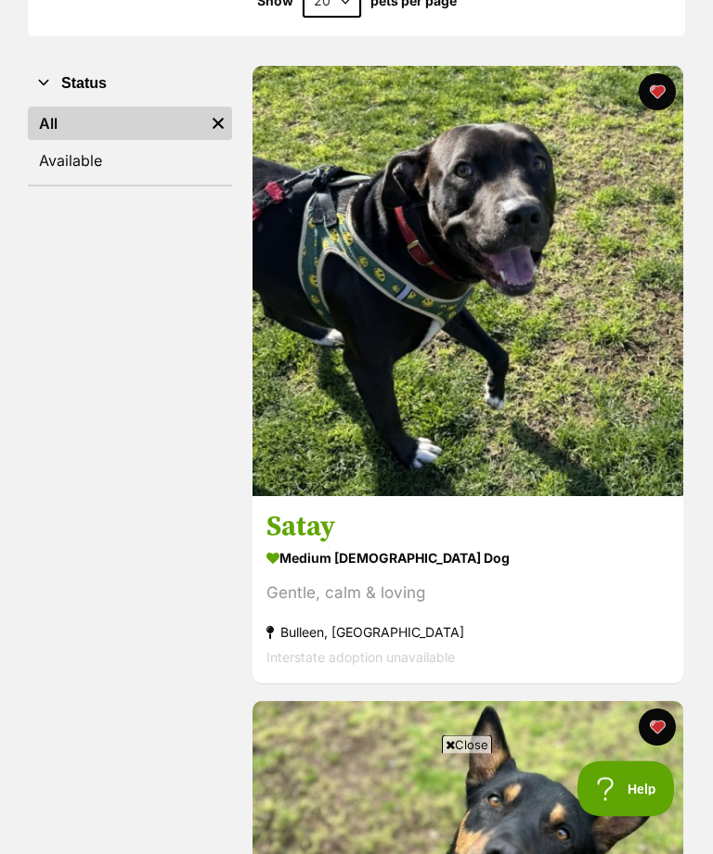
scroll to position [341, 0]
click at [607, 418] on img at bounding box center [467, 281] width 430 height 430
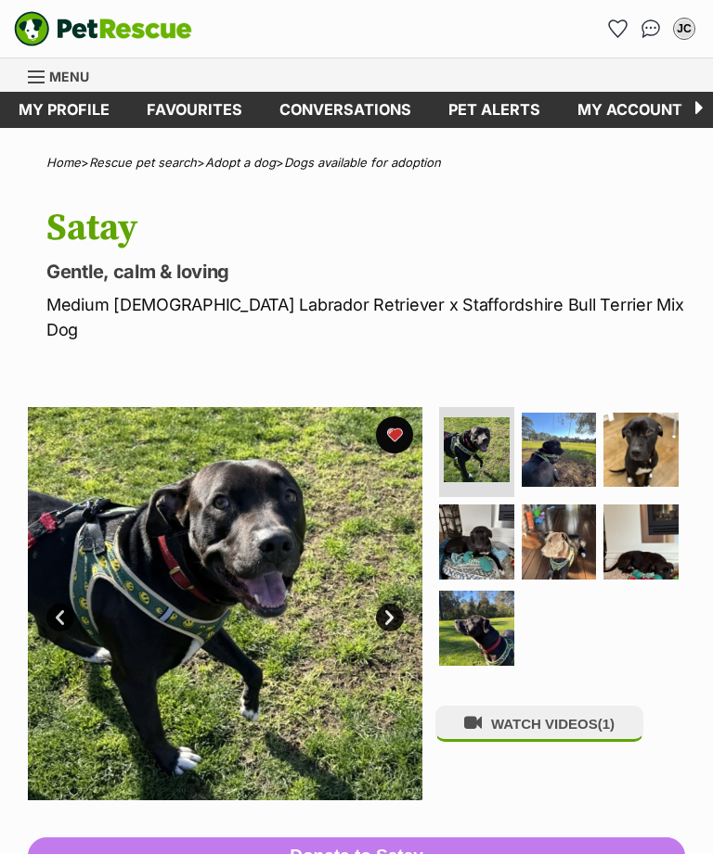
click at [576, 430] on img at bounding box center [558, 450] width 75 height 75
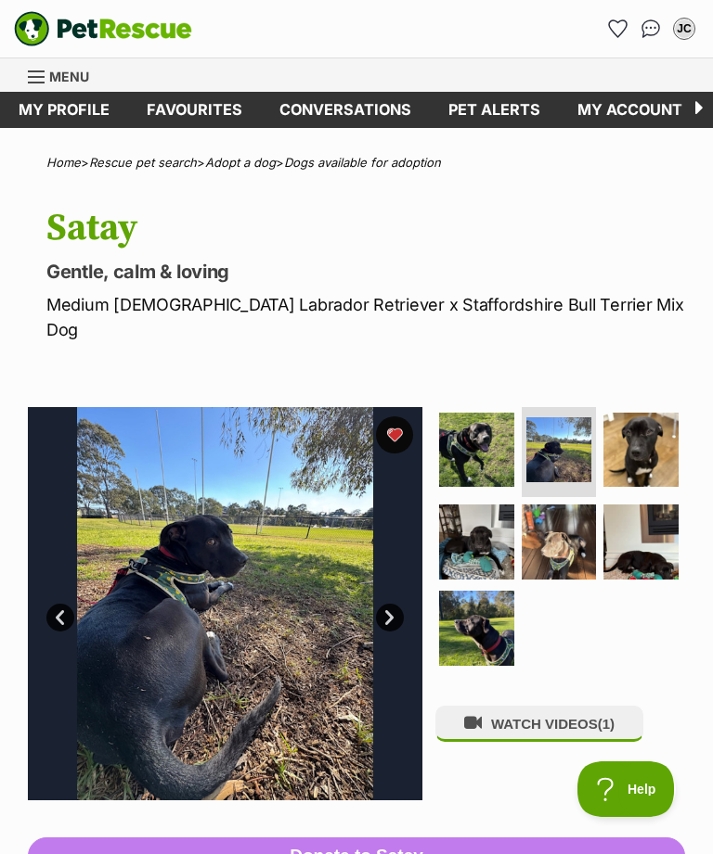
click at [659, 428] on img at bounding box center [640, 450] width 75 height 75
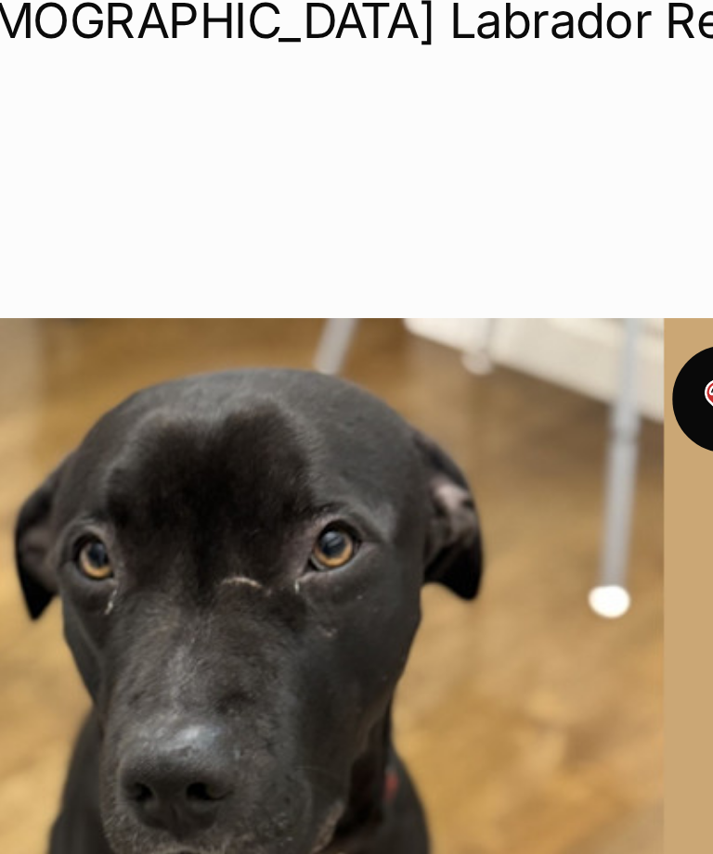
scroll to position [1, 0]
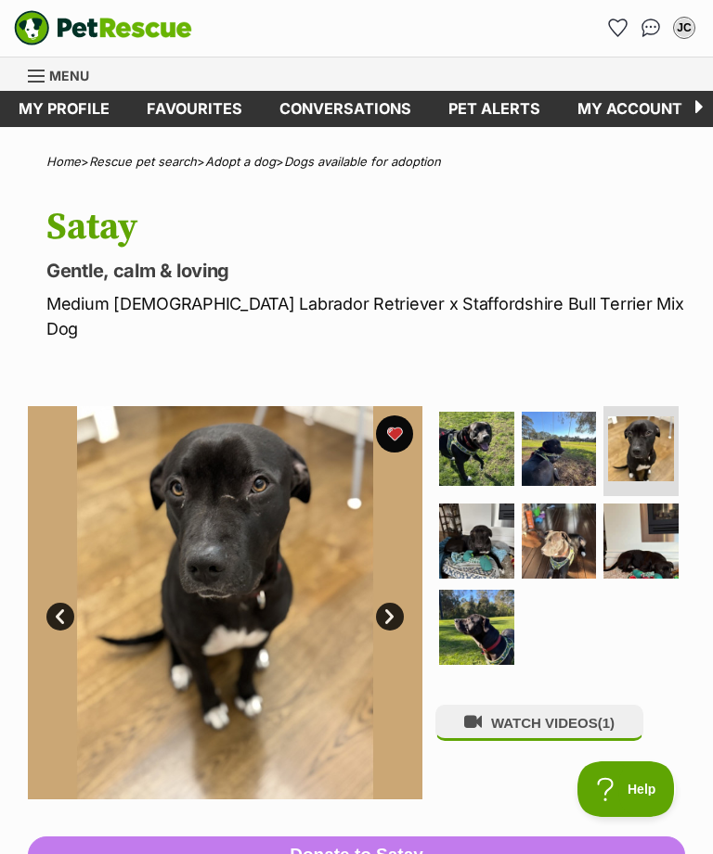
click at [488, 536] on img at bounding box center [476, 541] width 75 height 75
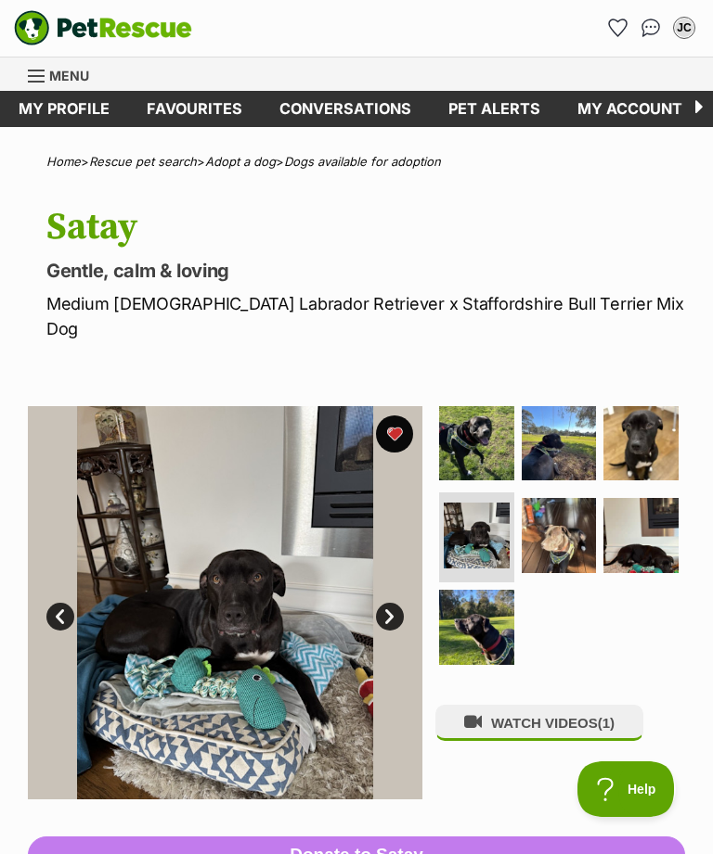
scroll to position [0, 0]
click at [574, 529] on img at bounding box center [558, 535] width 75 height 75
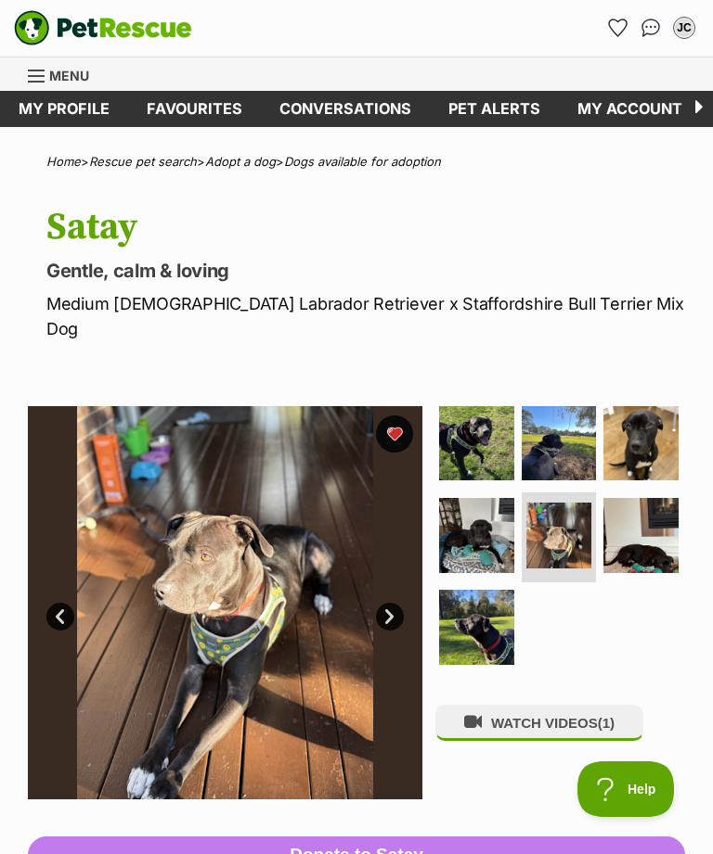
click at [670, 523] on img at bounding box center [640, 535] width 75 height 75
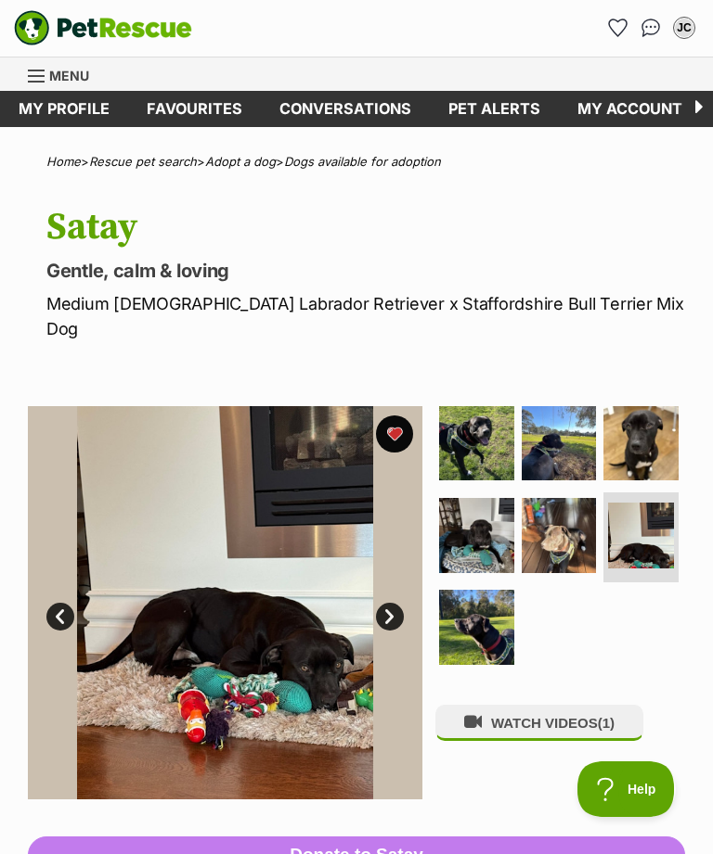
click at [480, 613] on img at bounding box center [476, 627] width 75 height 75
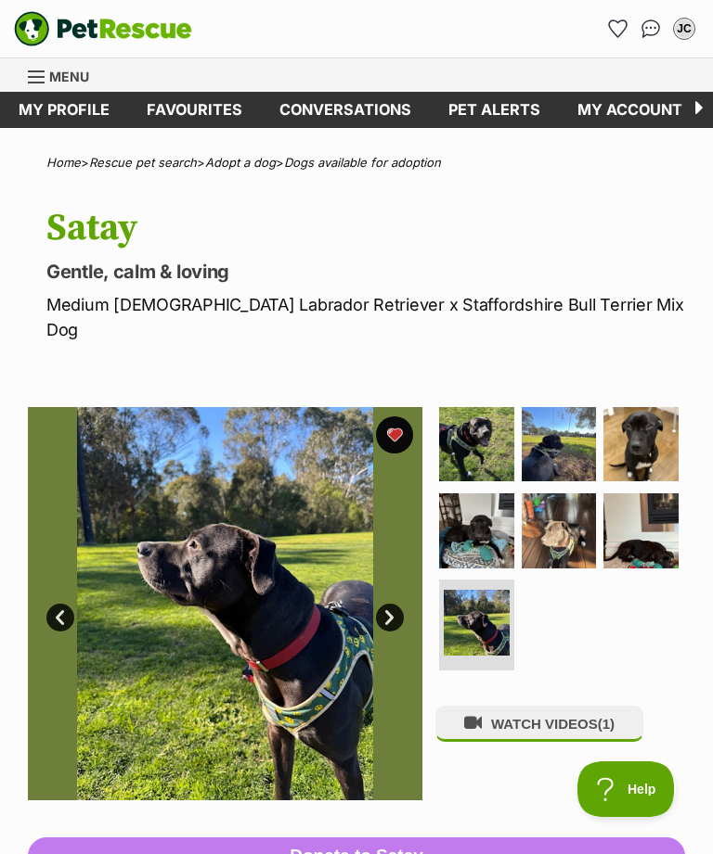
click at [478, 433] on img at bounding box center [476, 444] width 75 height 75
